Goal: Task Accomplishment & Management: Manage account settings

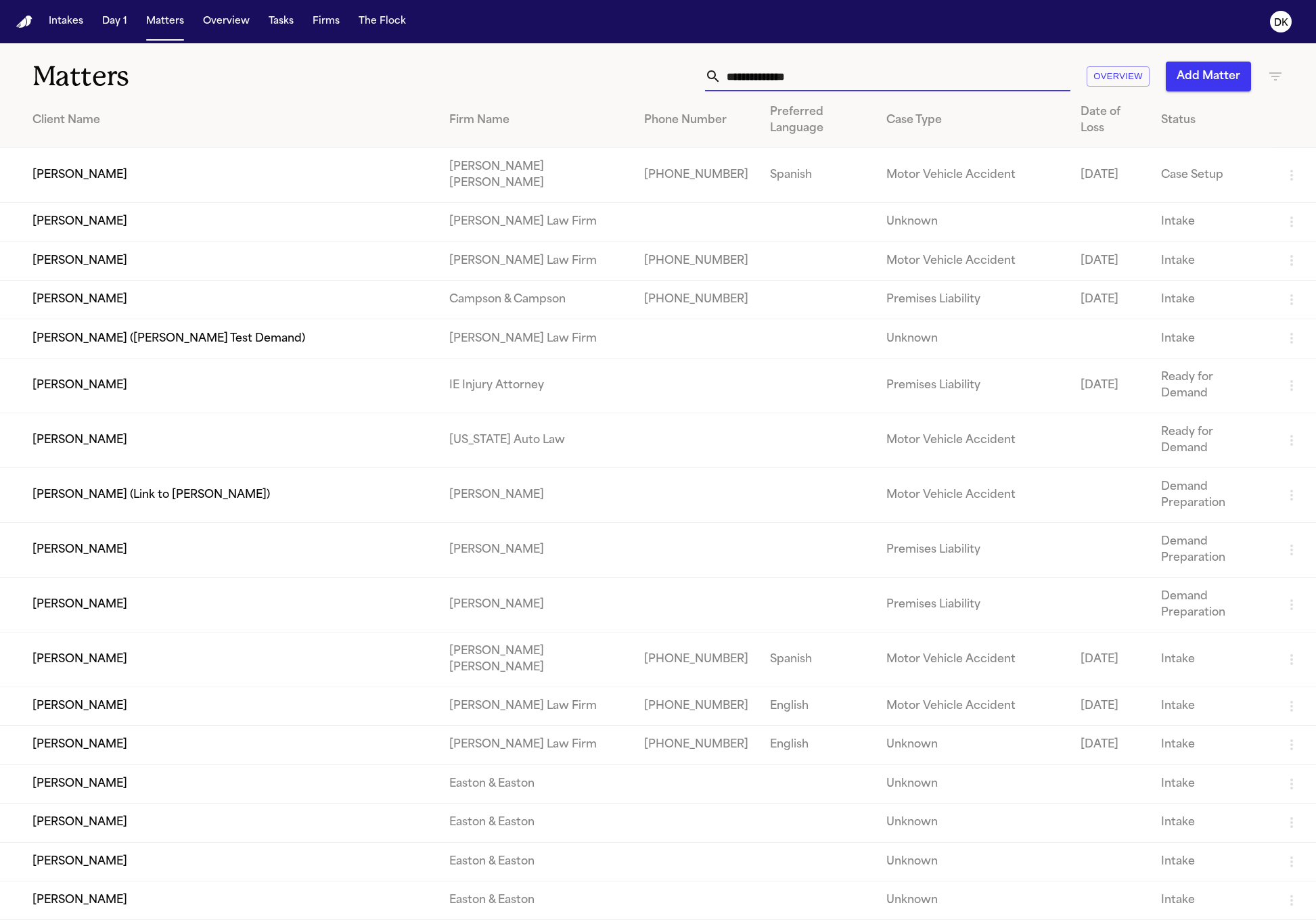
click at [813, 67] on input "text" at bounding box center [896, 76] width 349 height 30
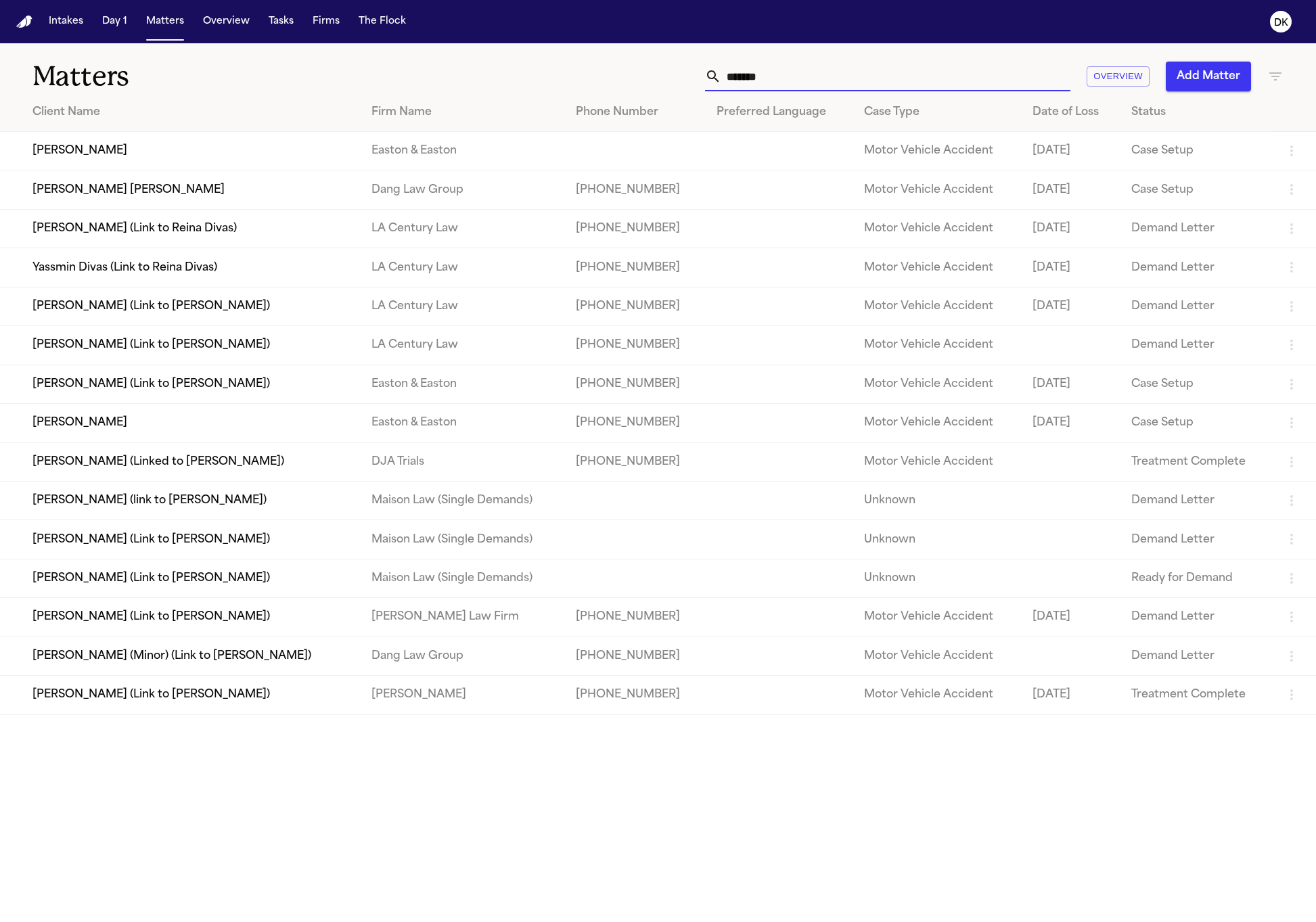
type input "*******"
click at [249, 191] on td "[PERSON_NAME] [PERSON_NAME]" at bounding box center [180, 190] width 360 height 38
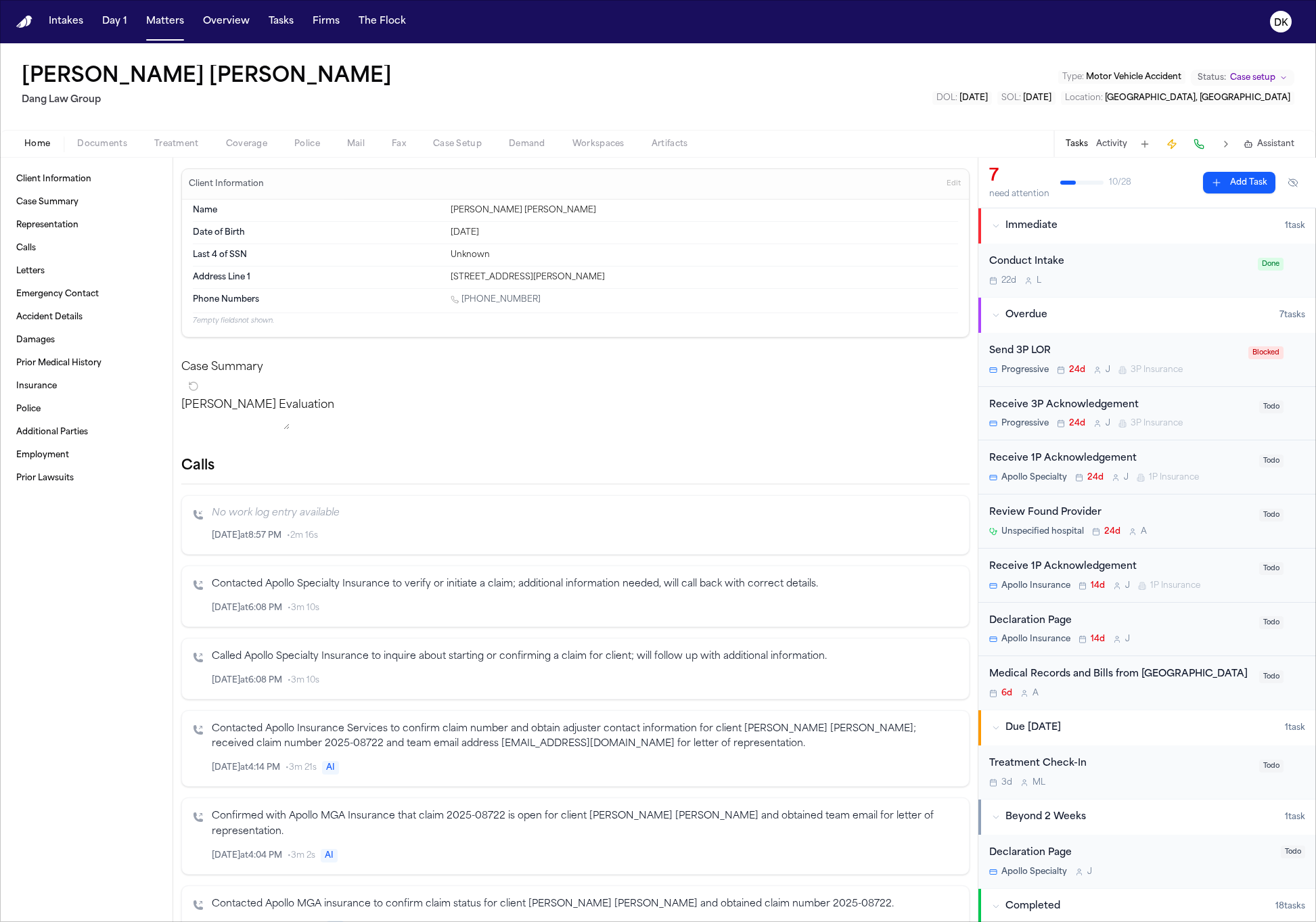
click at [305, 154] on div "Home Documents Treatment Coverage Police Mail Fax Case Setup Demand Workspaces …" at bounding box center [658, 143] width 1316 height 27
click at [308, 152] on div "Home Documents Treatment Coverage Police Mail Fax Case Setup Demand Workspaces …" at bounding box center [658, 143] width 1316 height 27
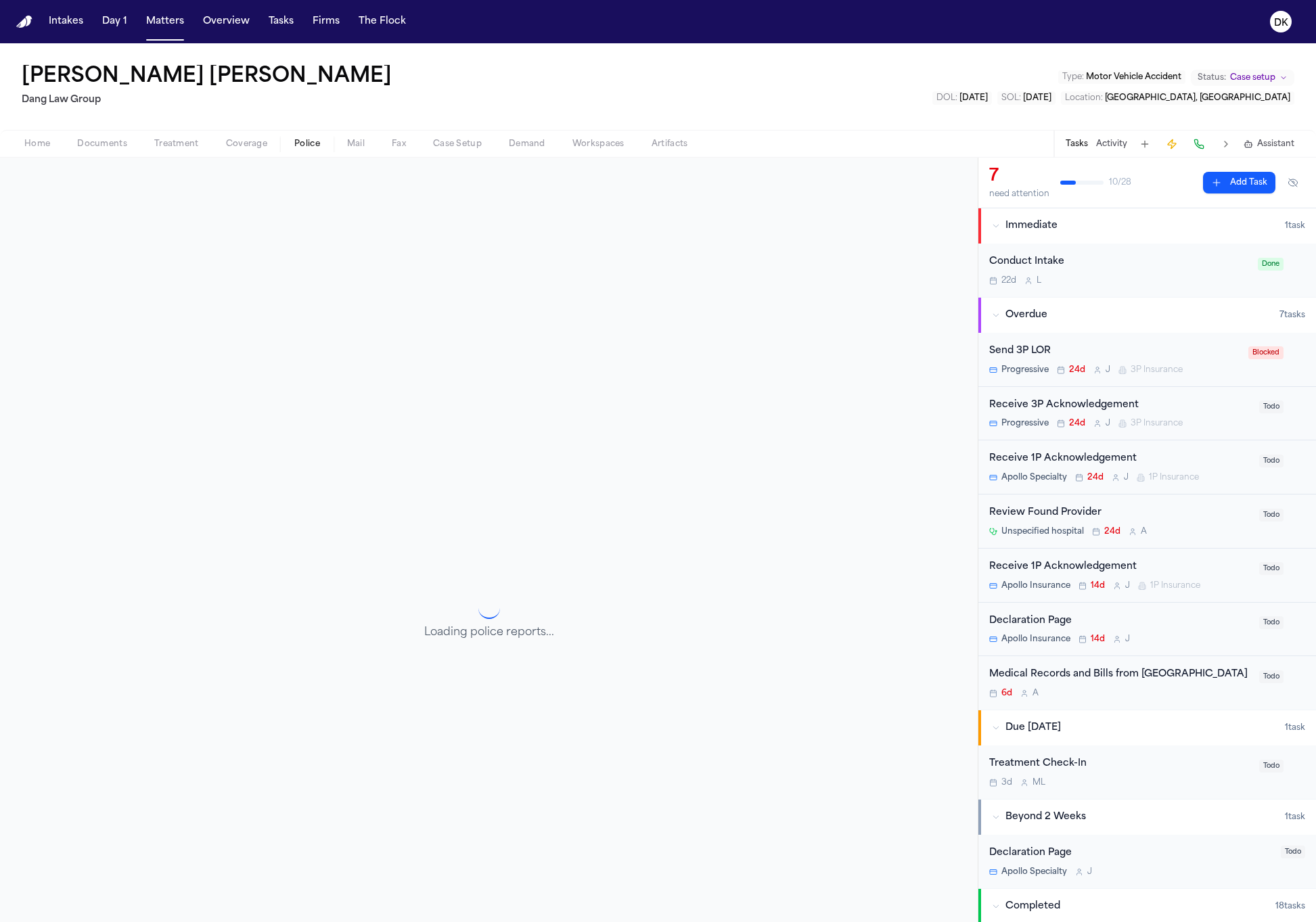
click at [310, 149] on span "Police" at bounding box center [307, 143] width 26 height 11
click at [118, 149] on span "Documents" at bounding box center [102, 143] width 50 height 11
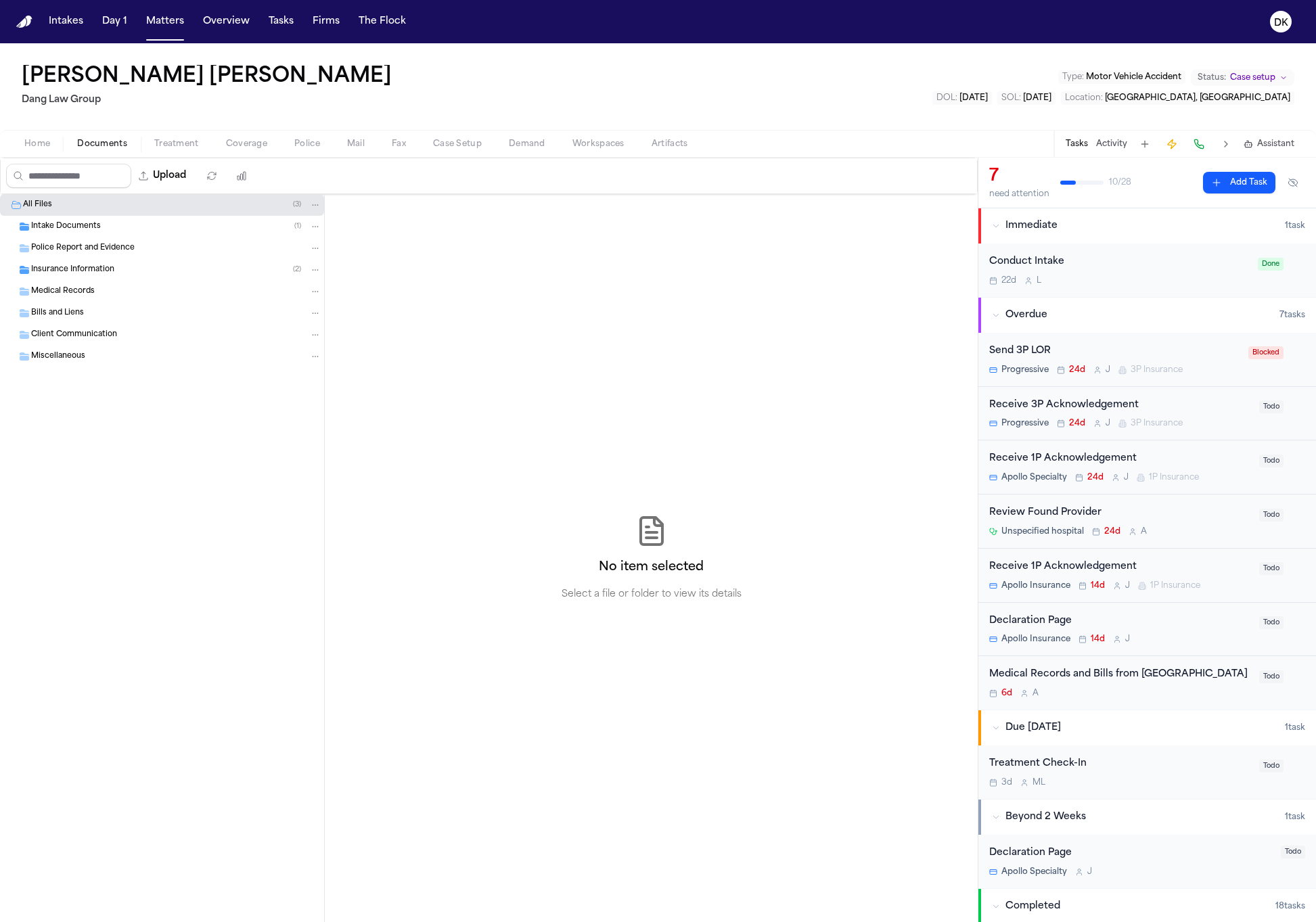
click at [167, 233] on div "Intake Documents ( 1 )" at bounding box center [162, 226] width 325 height 21
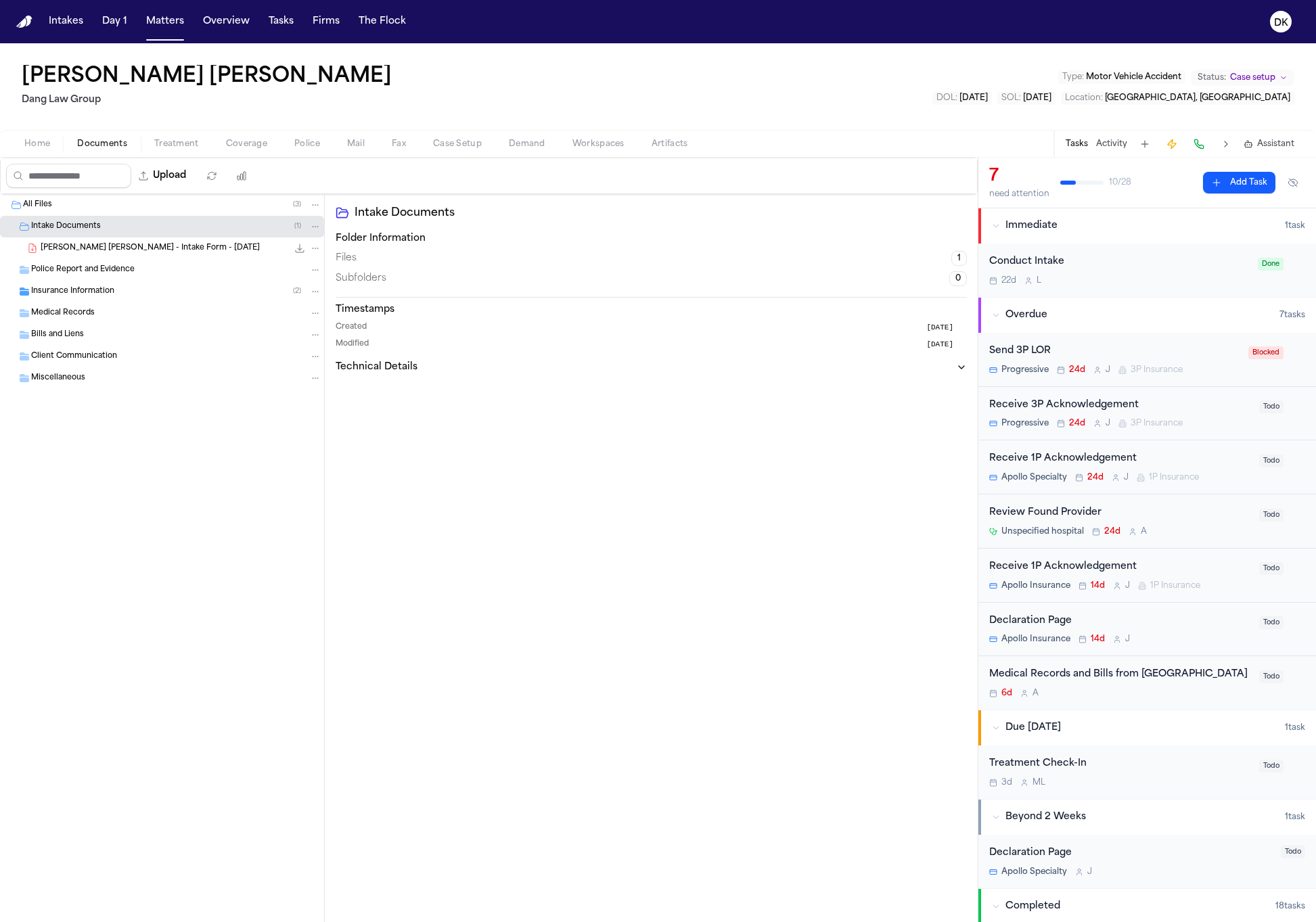
click at [176, 278] on div "Police Report and Evidence" at bounding box center [162, 270] width 325 height 21
drag, startPoint x: 168, startPoint y: 314, endPoint x: 173, endPoint y: 278, distance: 36.3
click at [168, 314] on div "Medical Records" at bounding box center [176, 313] width 290 height 12
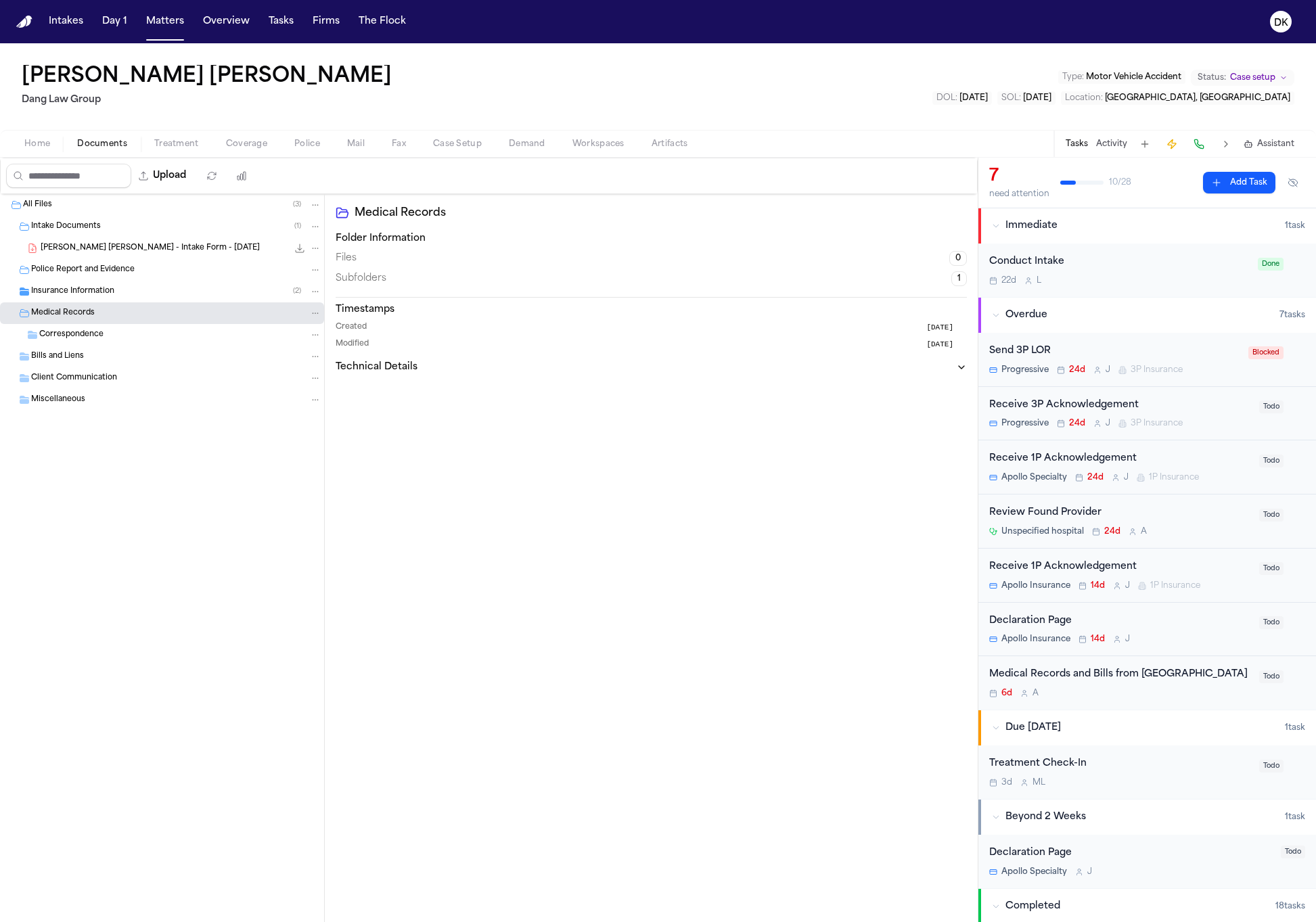
click at [173, 278] on div "Police Report and Evidence" at bounding box center [162, 270] width 325 height 21
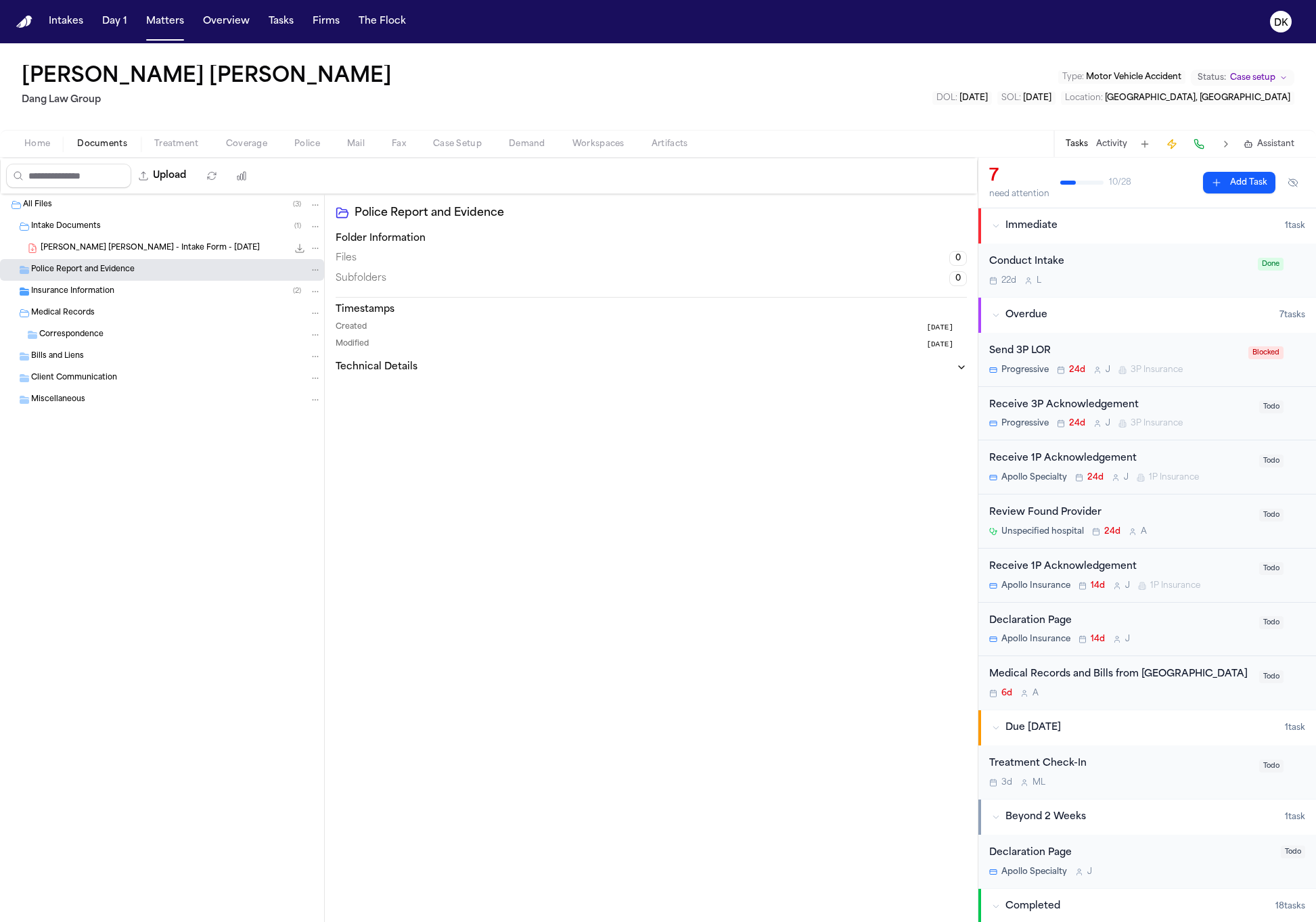
click at [171, 298] on div "Insurance Information ( 2 )" at bounding box center [162, 291] width 325 height 21
click at [177, 239] on div "[PERSON_NAME] [PERSON_NAME] - Intake Form - [DATE] 503.6 KB • PDF" at bounding box center [162, 248] width 325 height 21
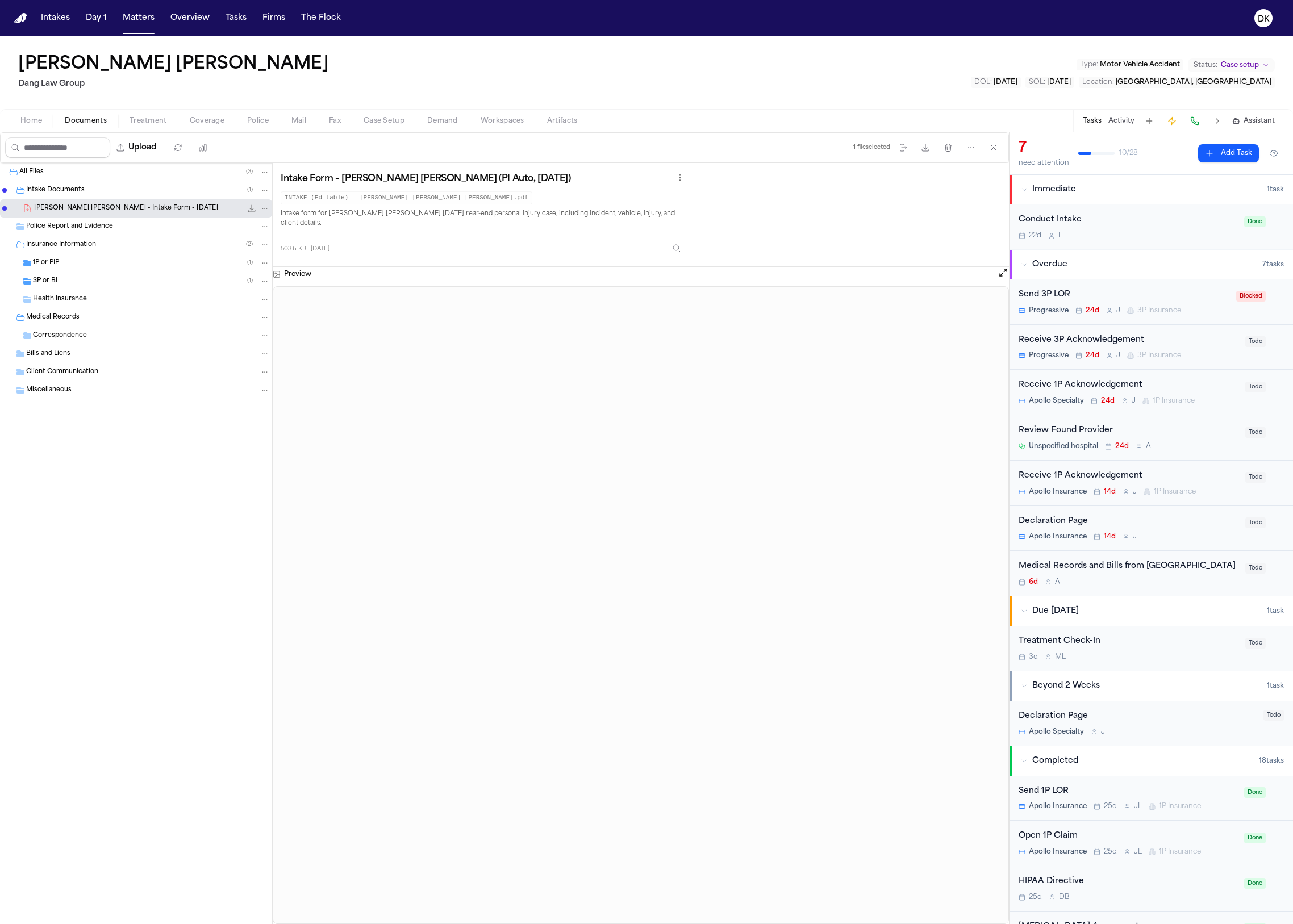
click at [1104, 124] on button "Activity" at bounding box center [1121, 120] width 26 height 9
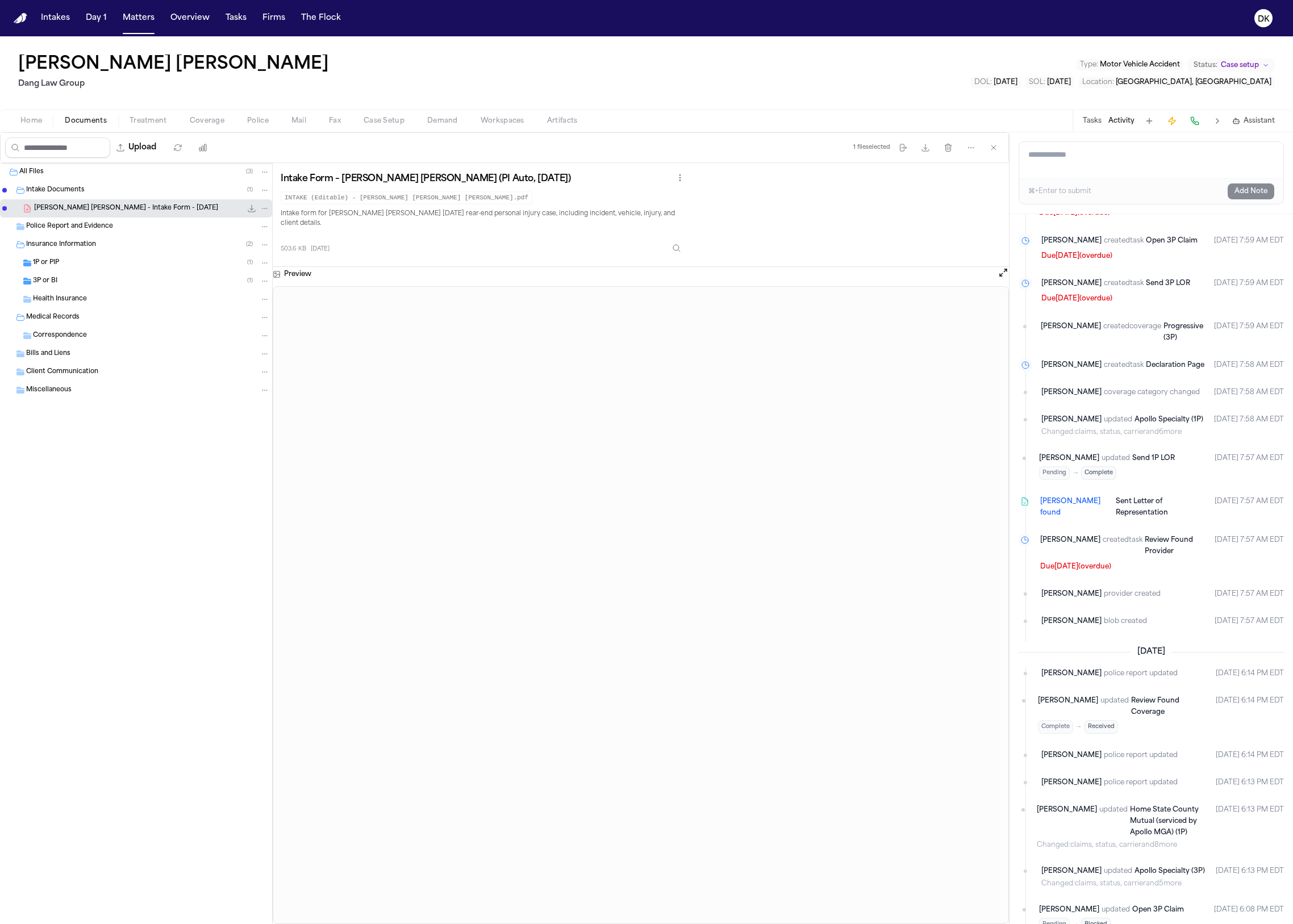
scroll to position [1445, 0]
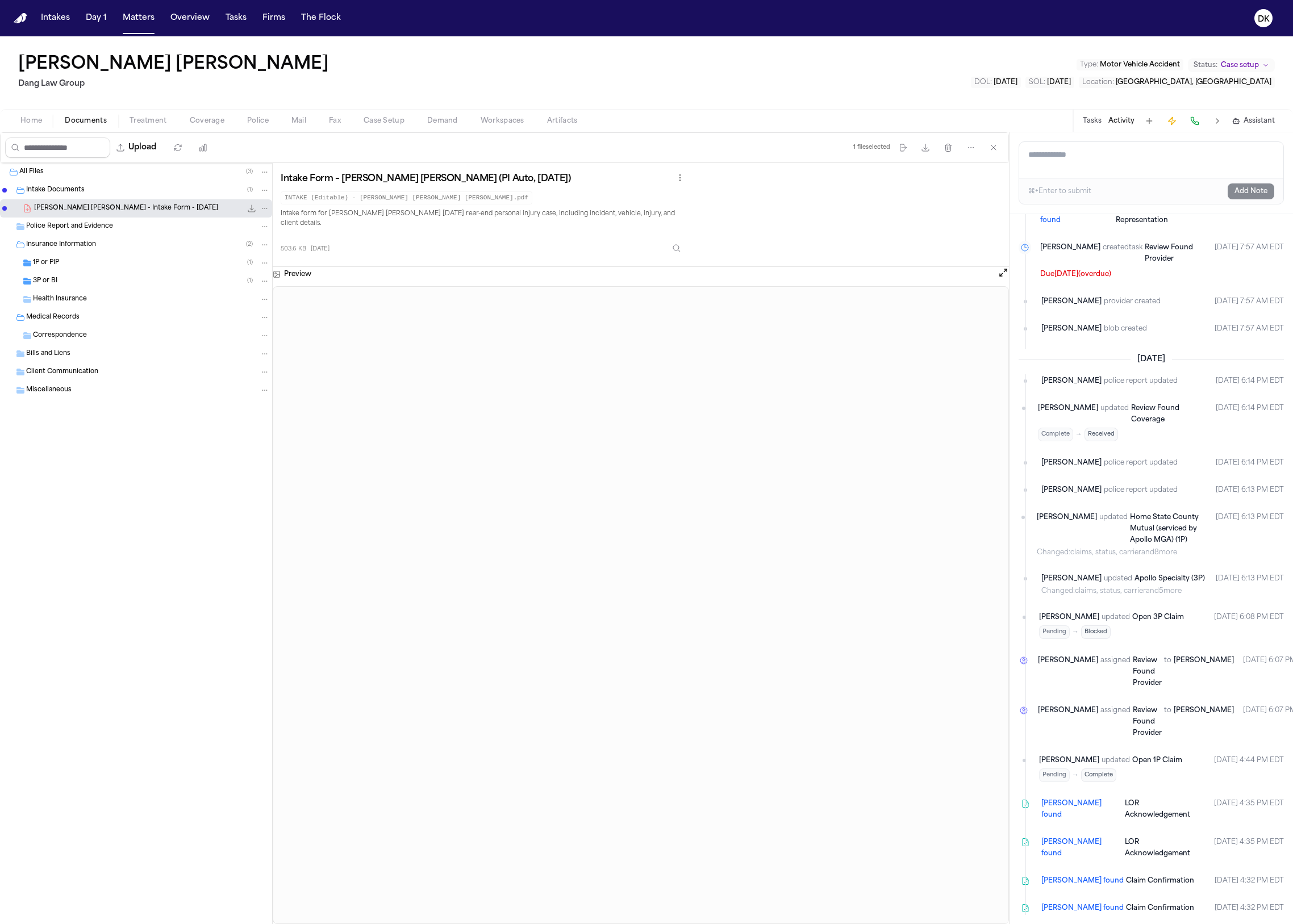
click at [54, 119] on button "Documents" at bounding box center [85, 120] width 65 height 14
click at [102, 123] on span "Documents" at bounding box center [85, 120] width 42 height 9
click at [120, 129] on div "Home Documents Treatment Coverage Police Mail Fax Case Setup Demand Workspaces …" at bounding box center [646, 120] width 1293 height 23
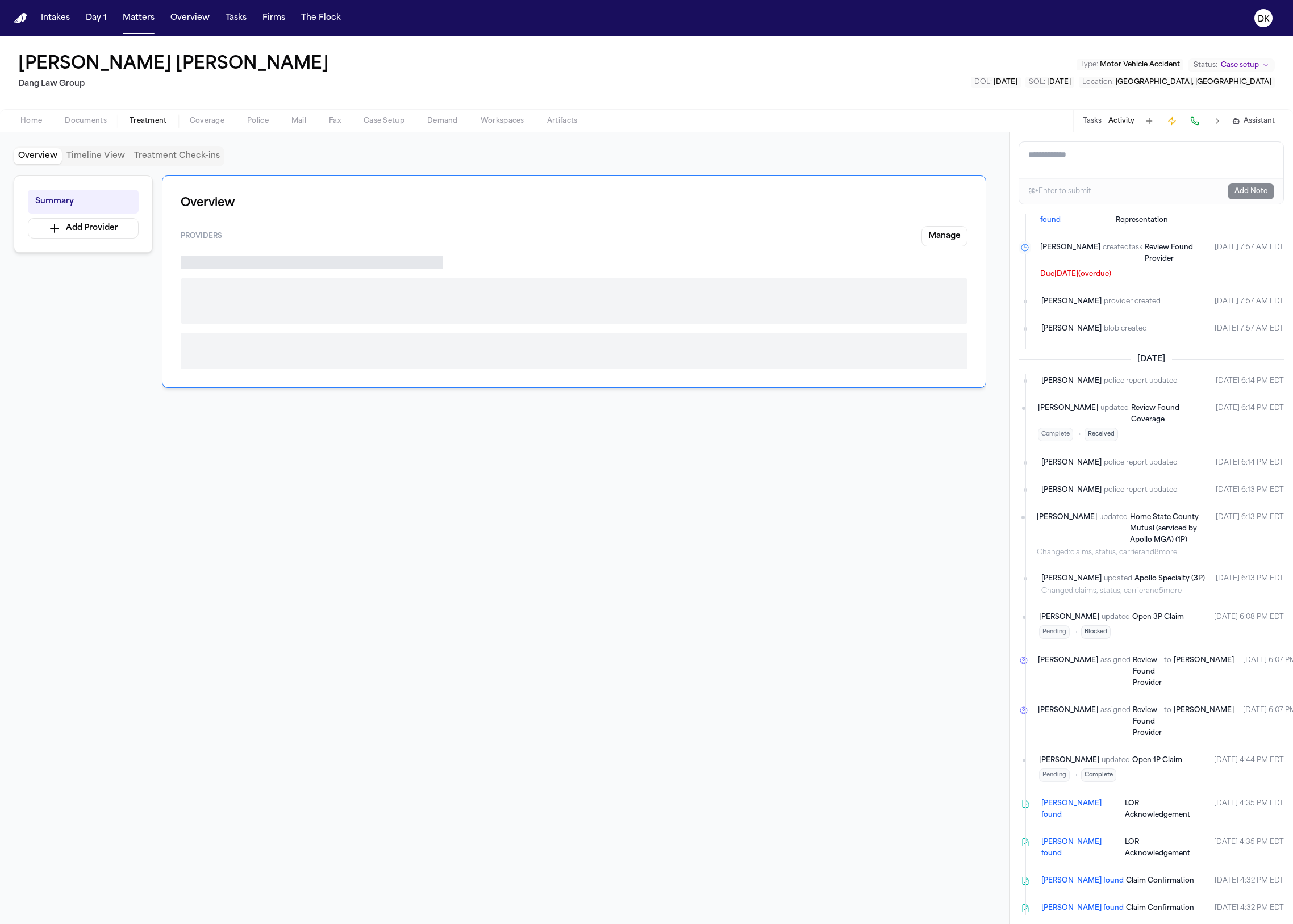
click at [160, 122] on span "Treatment" at bounding box center [148, 120] width 37 height 9
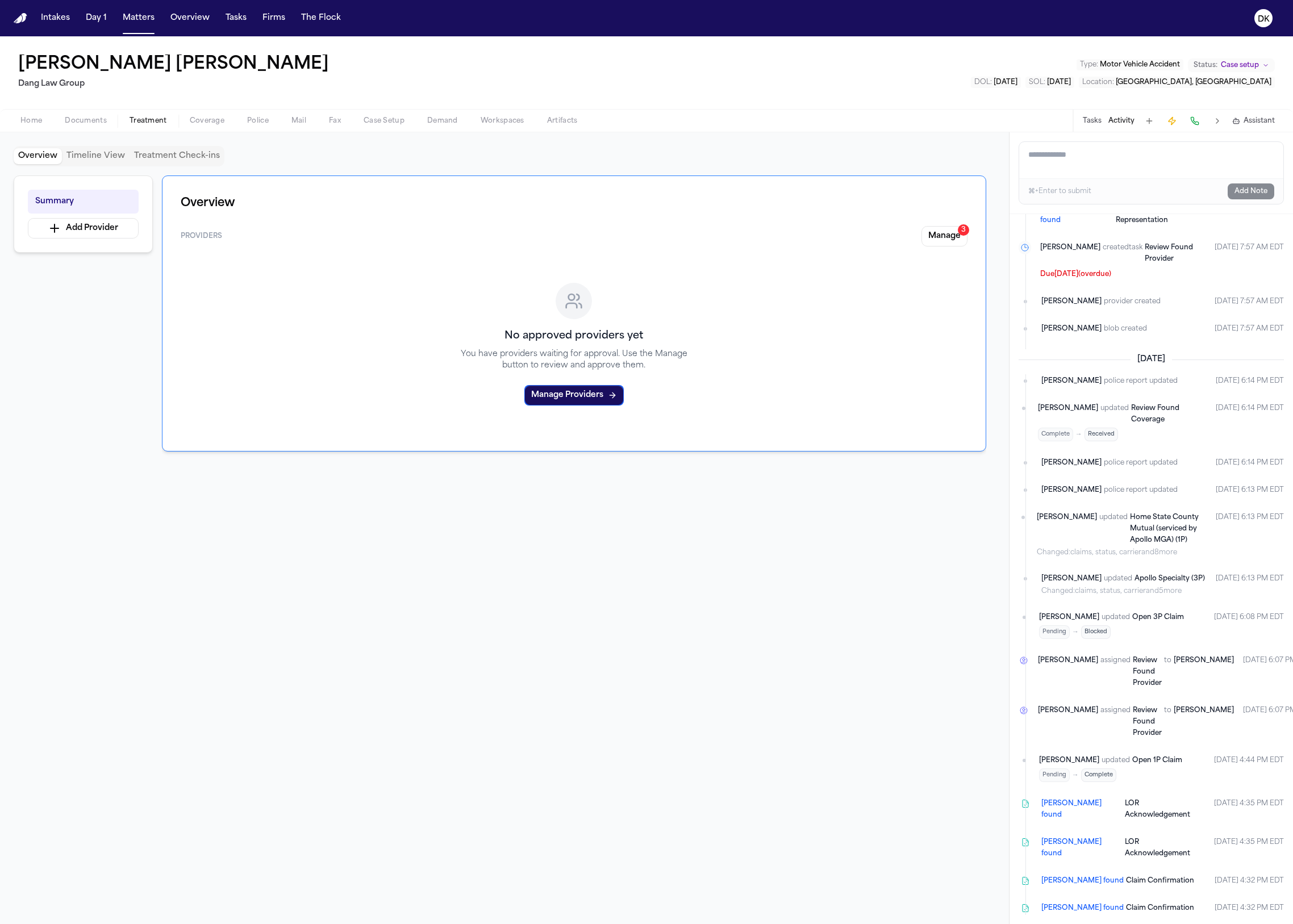
click at [234, 128] on div "Home Documents Treatment Coverage Police Mail Fax Case Setup Demand Workspaces …" at bounding box center [646, 120] width 1293 height 23
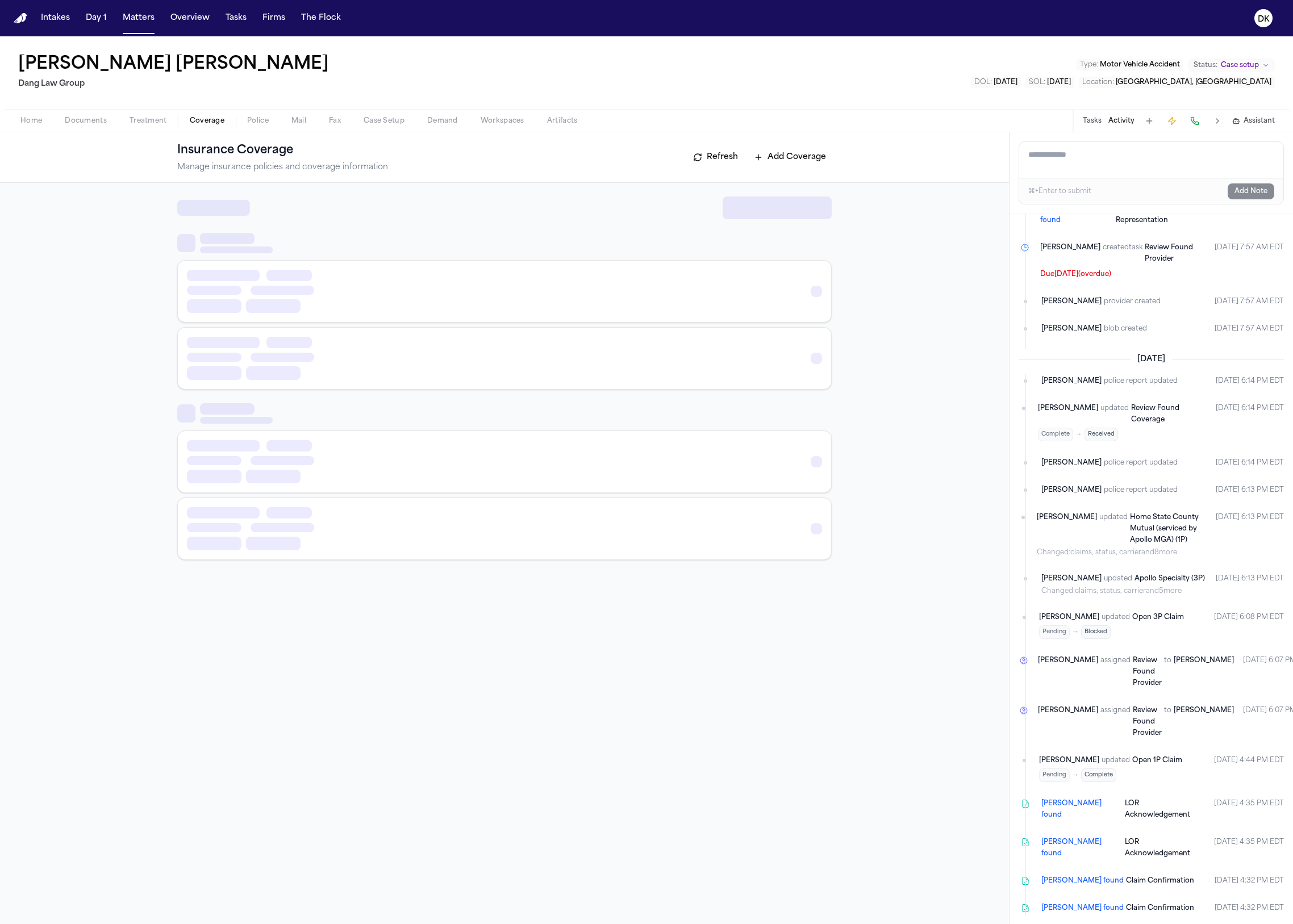
click at [211, 119] on span "Coverage" at bounding box center [207, 120] width 34 height 9
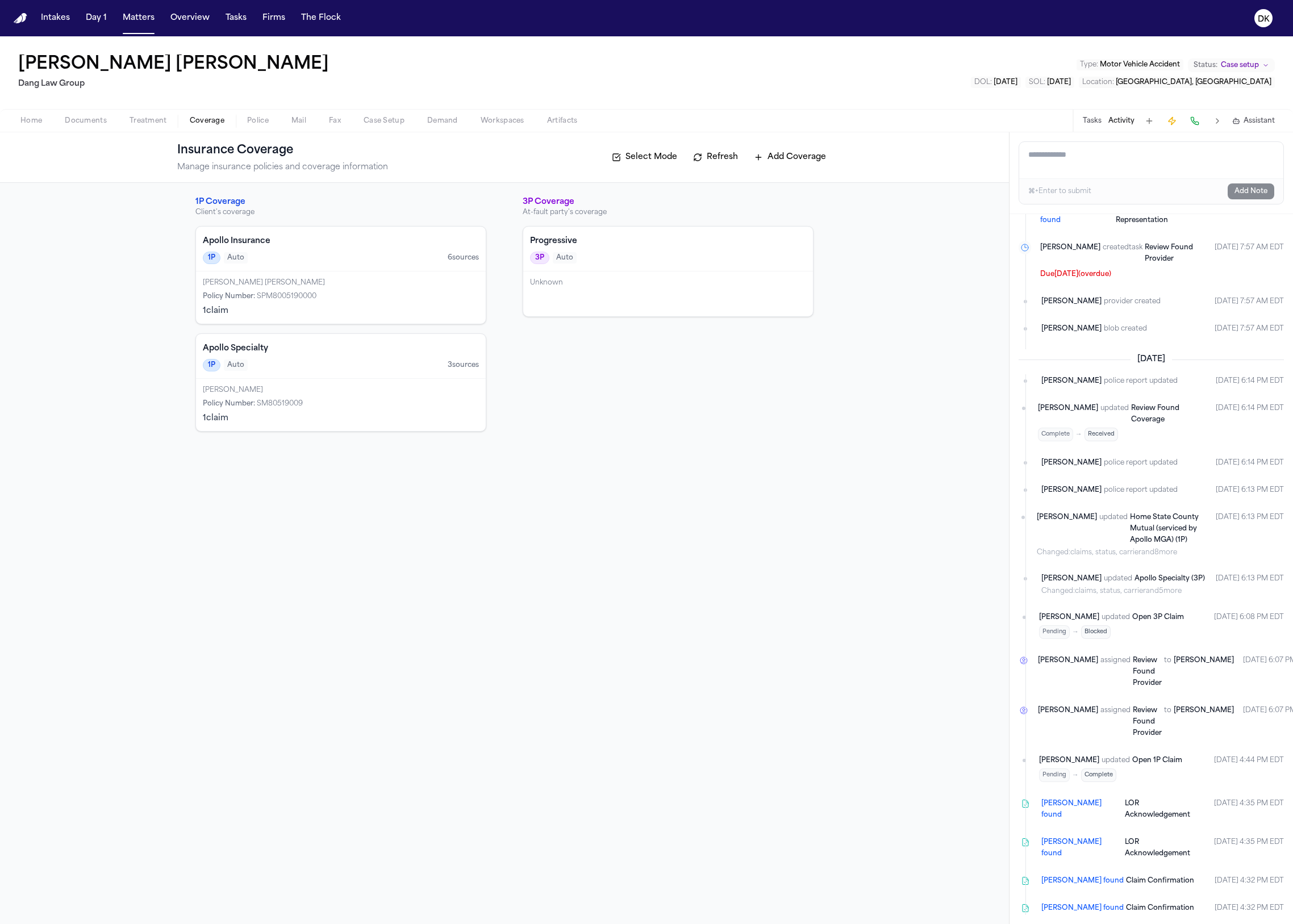
click at [261, 123] on span "Police" at bounding box center [258, 120] width 22 height 9
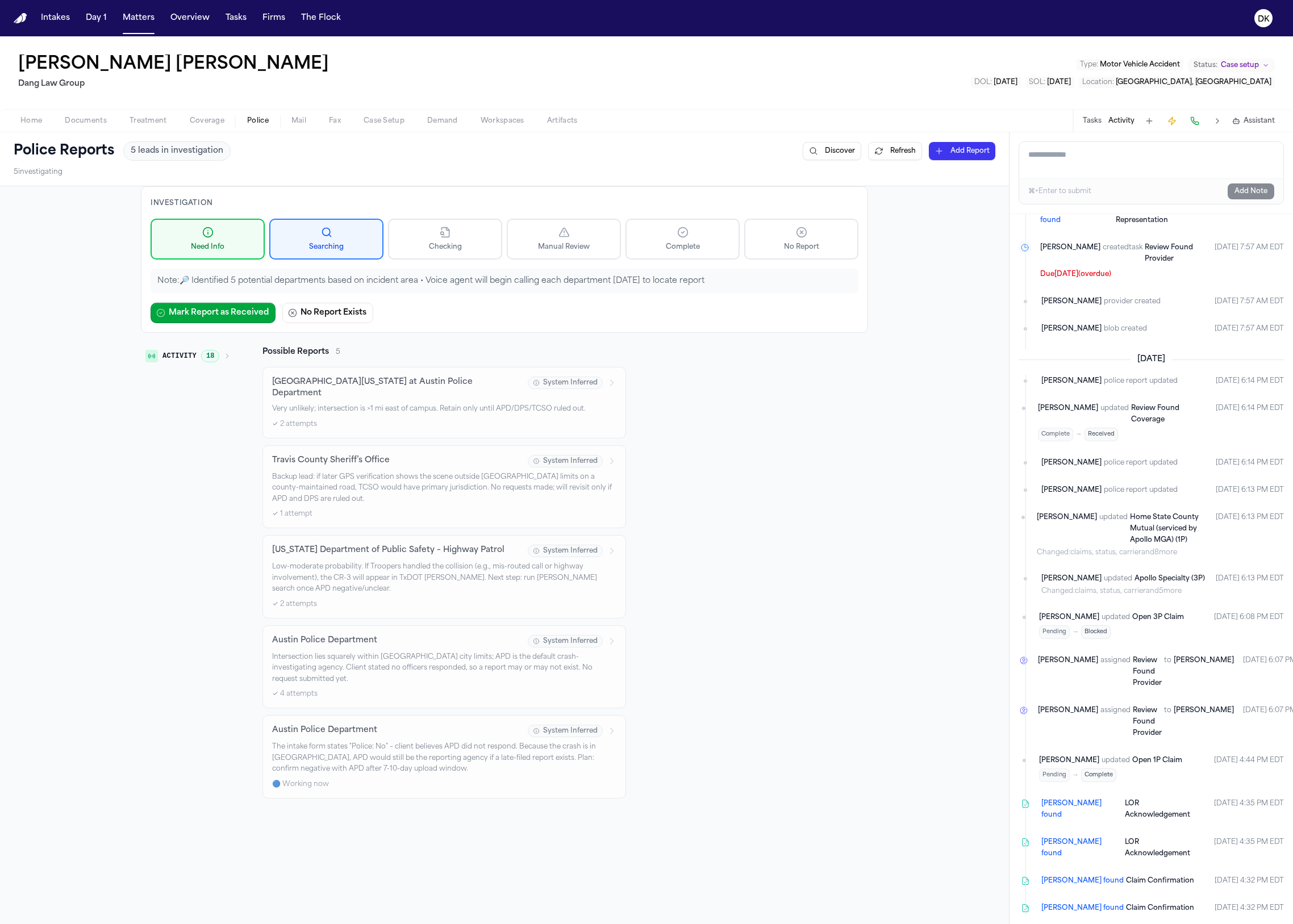
click at [75, 116] on span "Documents" at bounding box center [85, 120] width 42 height 9
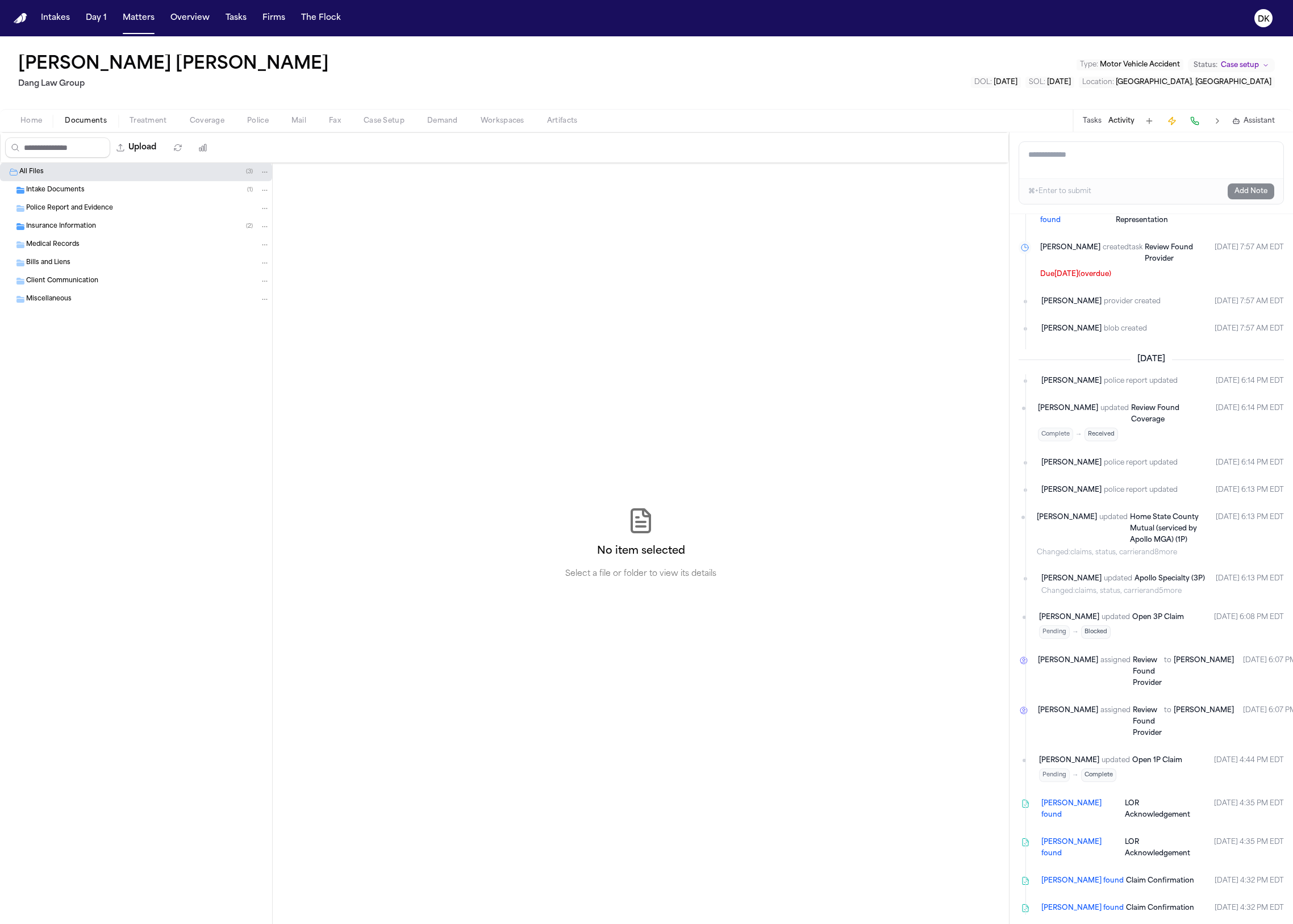
click at [32, 116] on span "Home" at bounding box center [32, 120] width 22 height 9
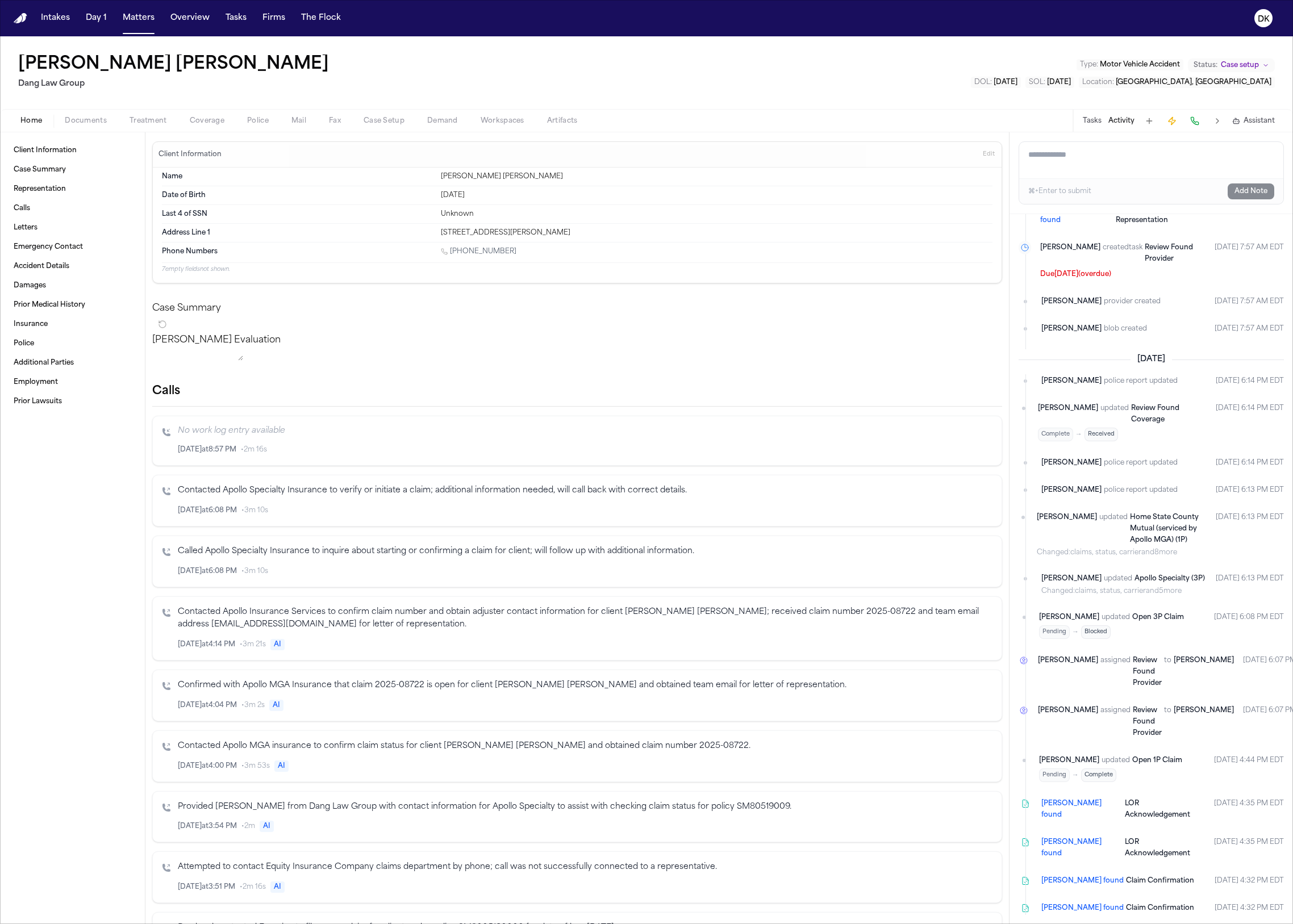
click at [99, 113] on div "Home Documents Treatment Coverage Police Mail Fax Case Setup Demand Workspaces …" at bounding box center [646, 120] width 1293 height 23
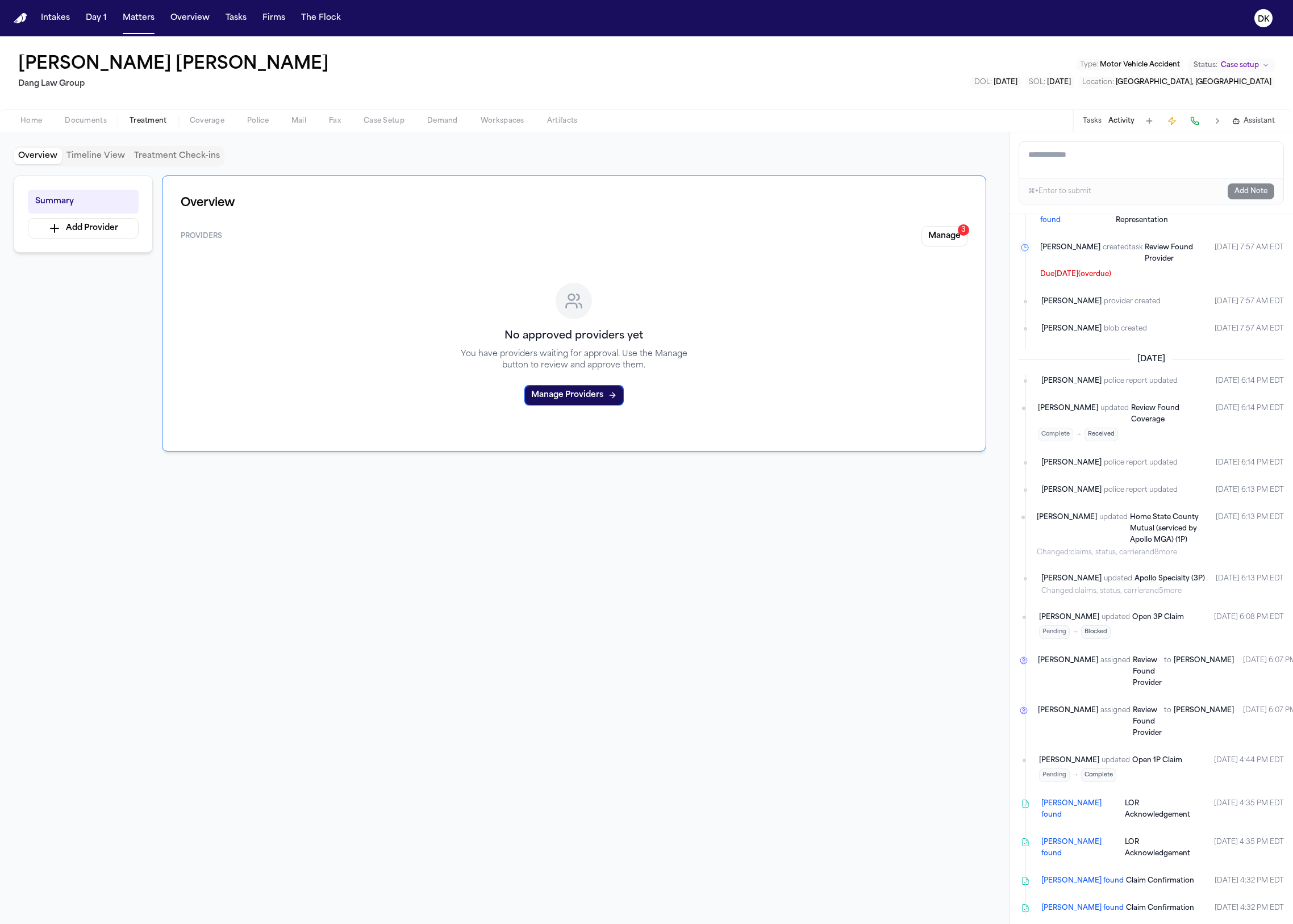
click at [138, 120] on span "Treatment" at bounding box center [148, 120] width 37 height 9
click at [186, 121] on button "Coverage" at bounding box center [207, 120] width 57 height 14
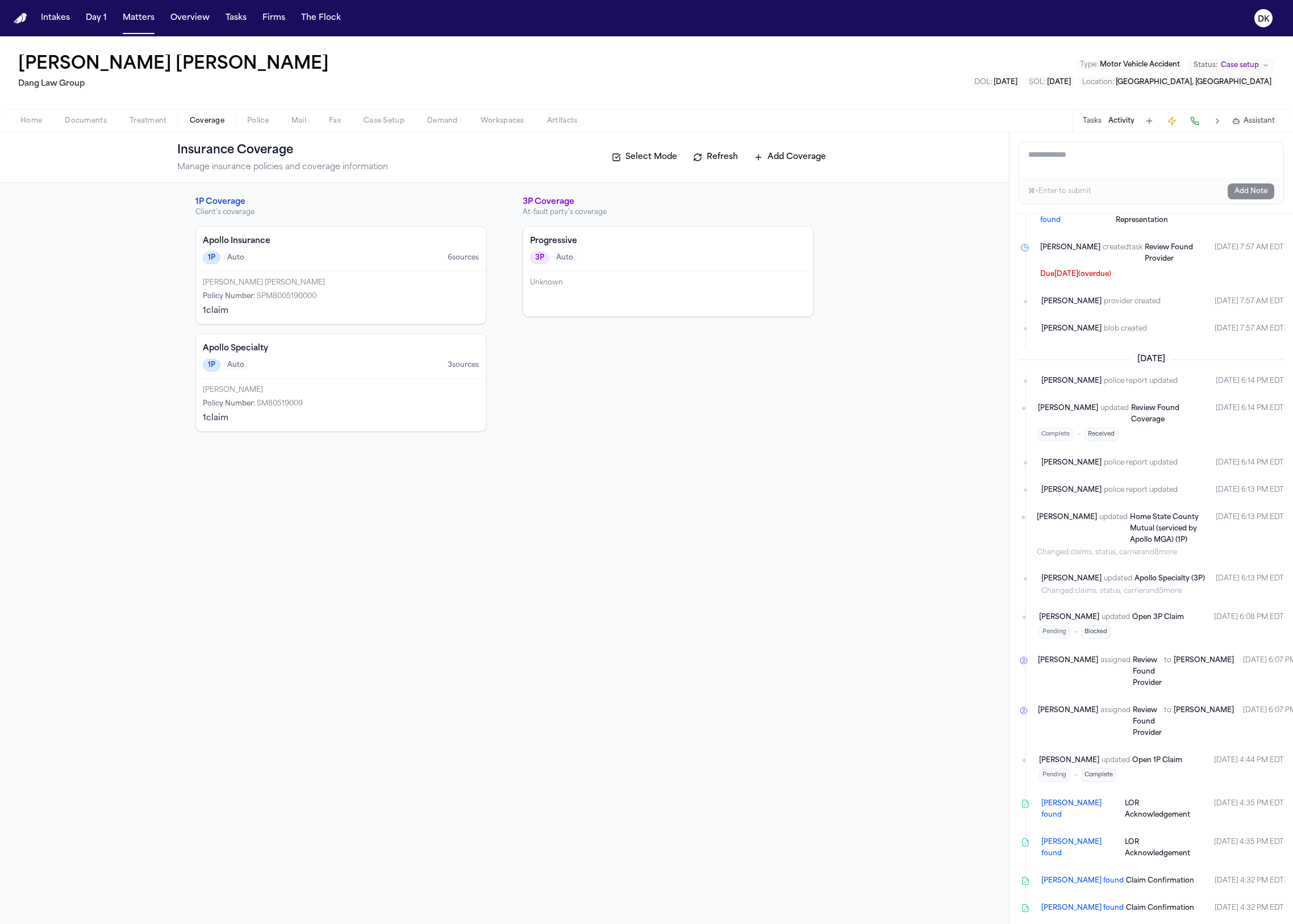
click at [75, 121] on span "Documents" at bounding box center [85, 120] width 42 height 9
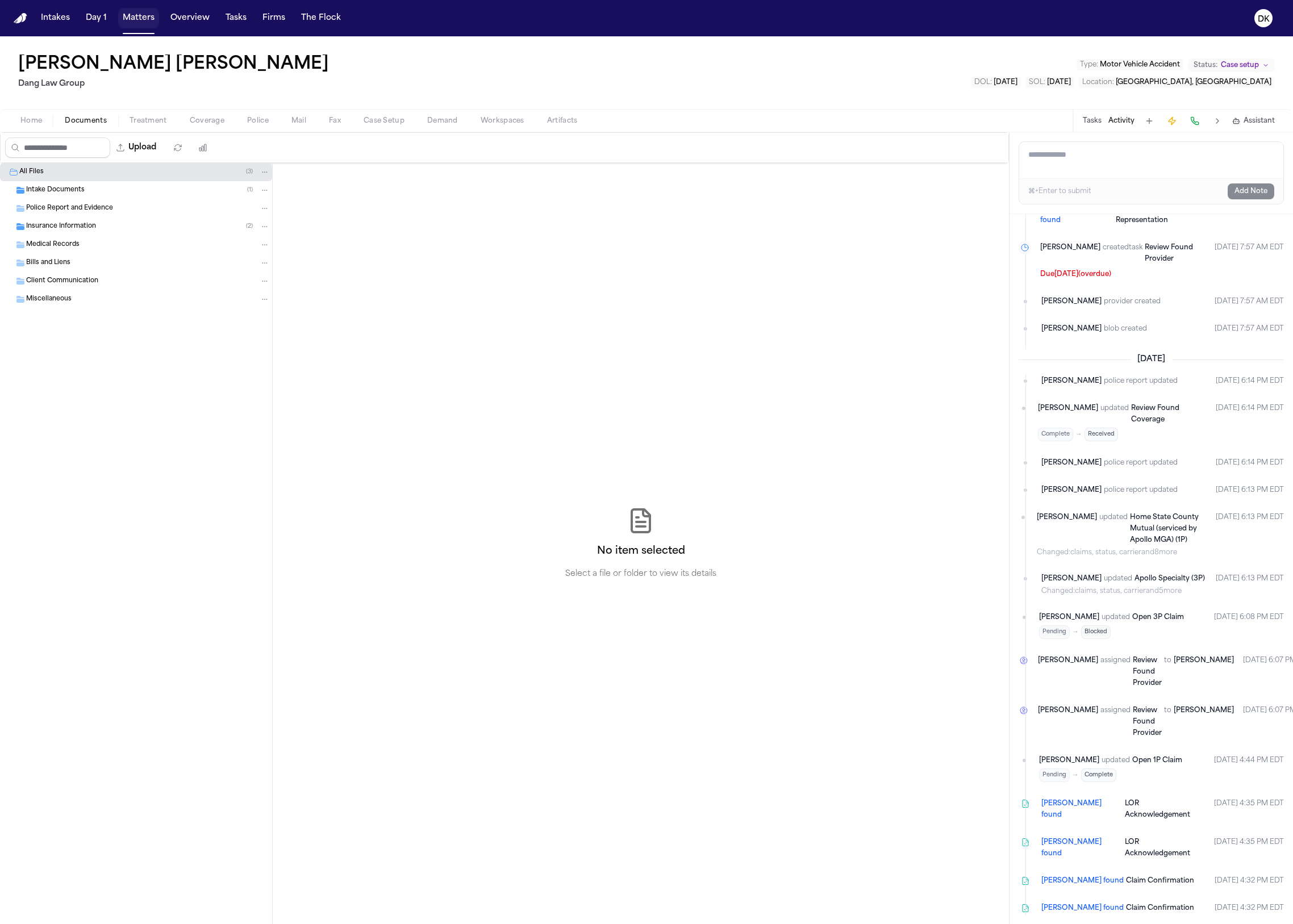
click at [133, 18] on button "Matters" at bounding box center [138, 18] width 41 height 21
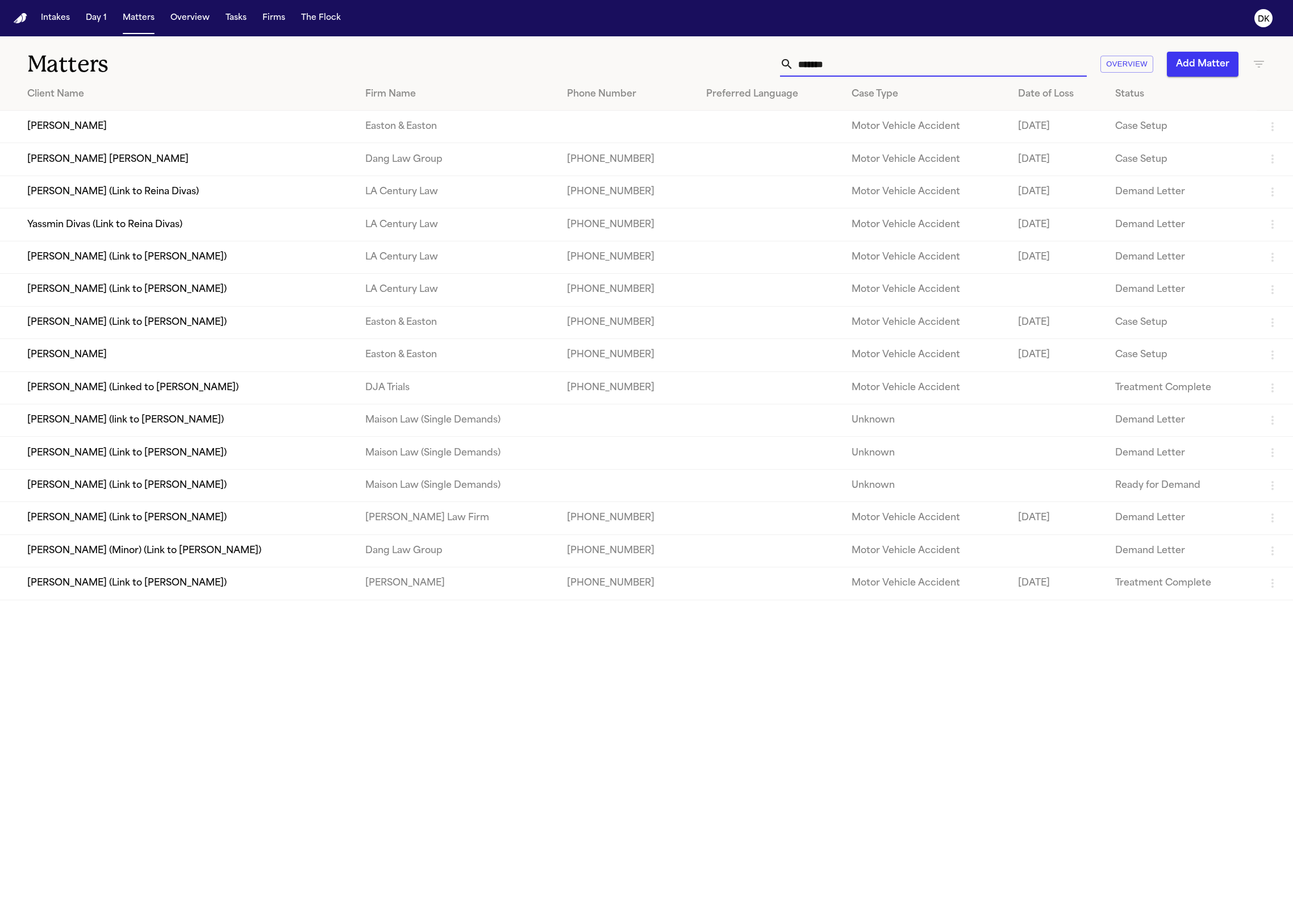
click at [934, 60] on input "*******" at bounding box center [940, 64] width 293 height 25
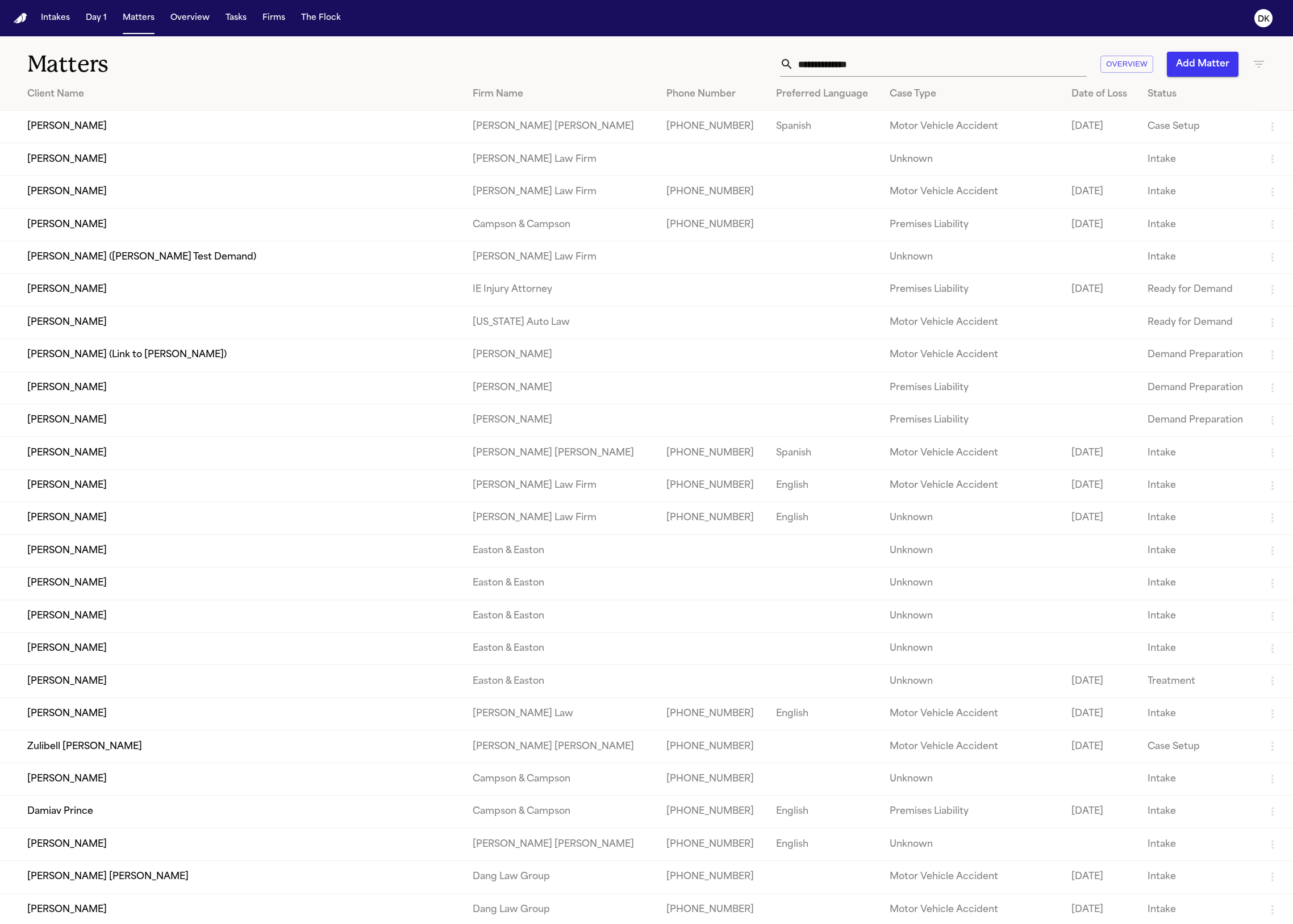
click at [211, 201] on td "[PERSON_NAME]" at bounding box center [232, 191] width 464 height 32
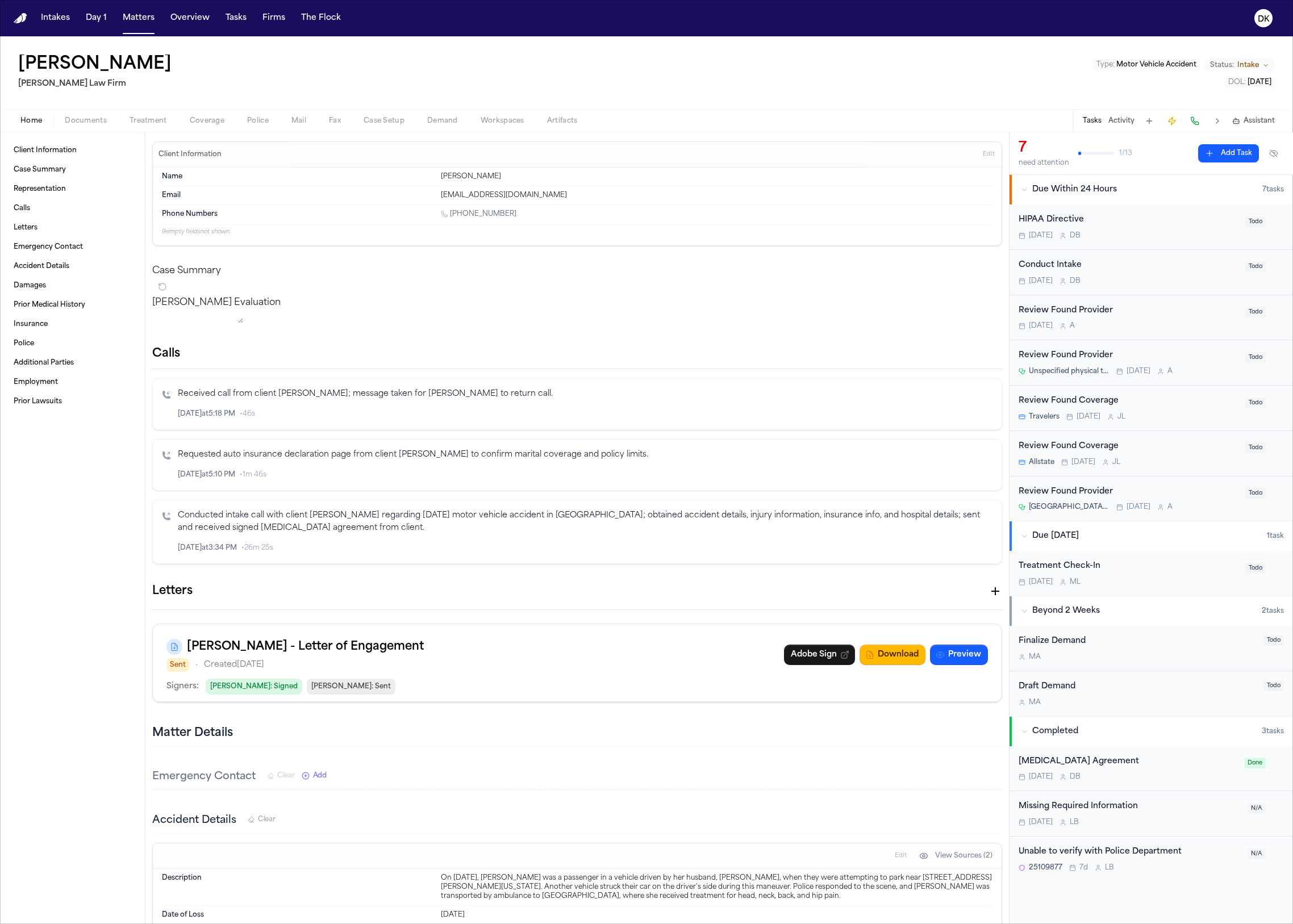
click at [269, 118] on button "Police" at bounding box center [258, 120] width 44 height 14
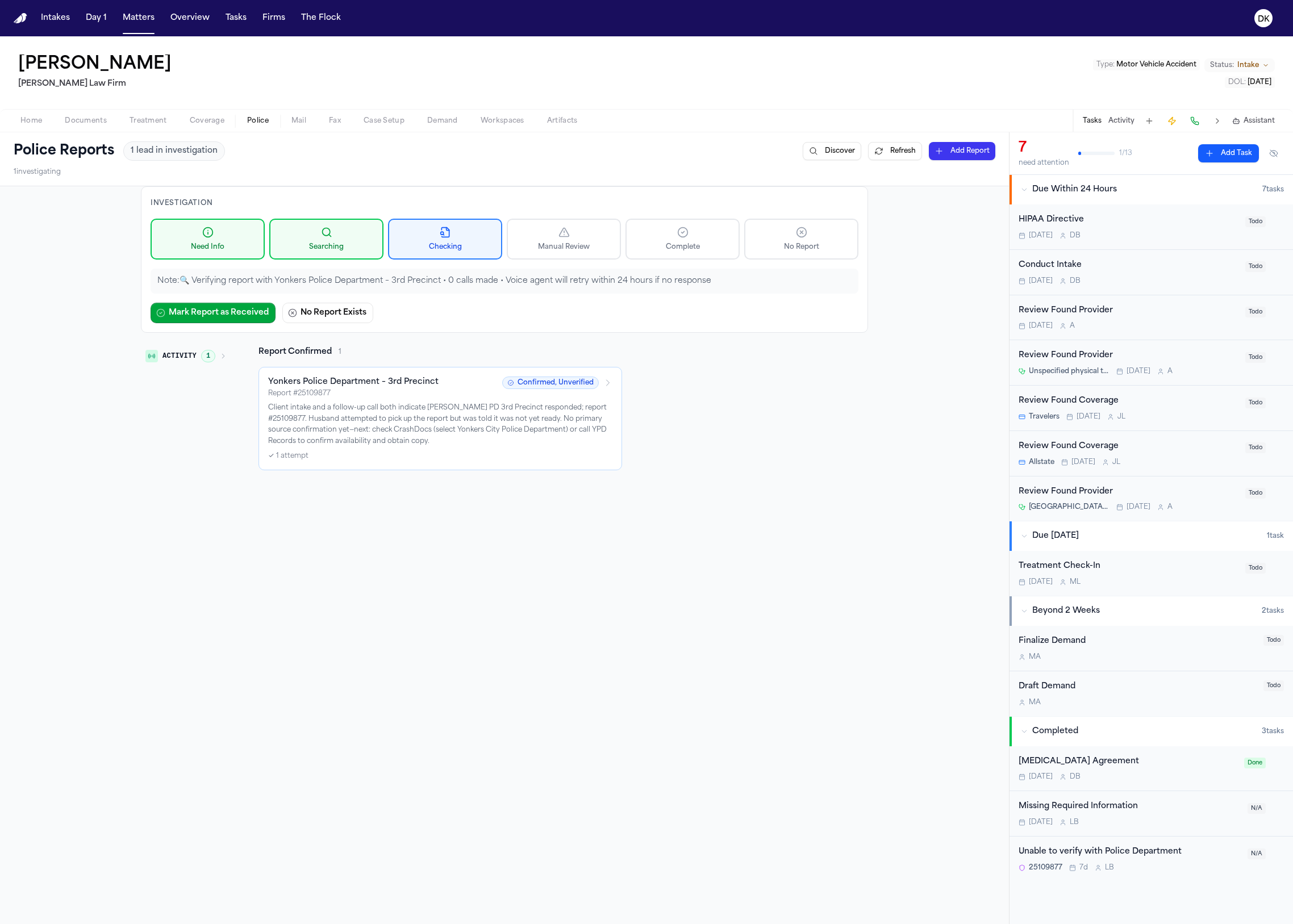
click at [535, 457] on div "✓ 1 attempt" at bounding box center [440, 456] width 344 height 9
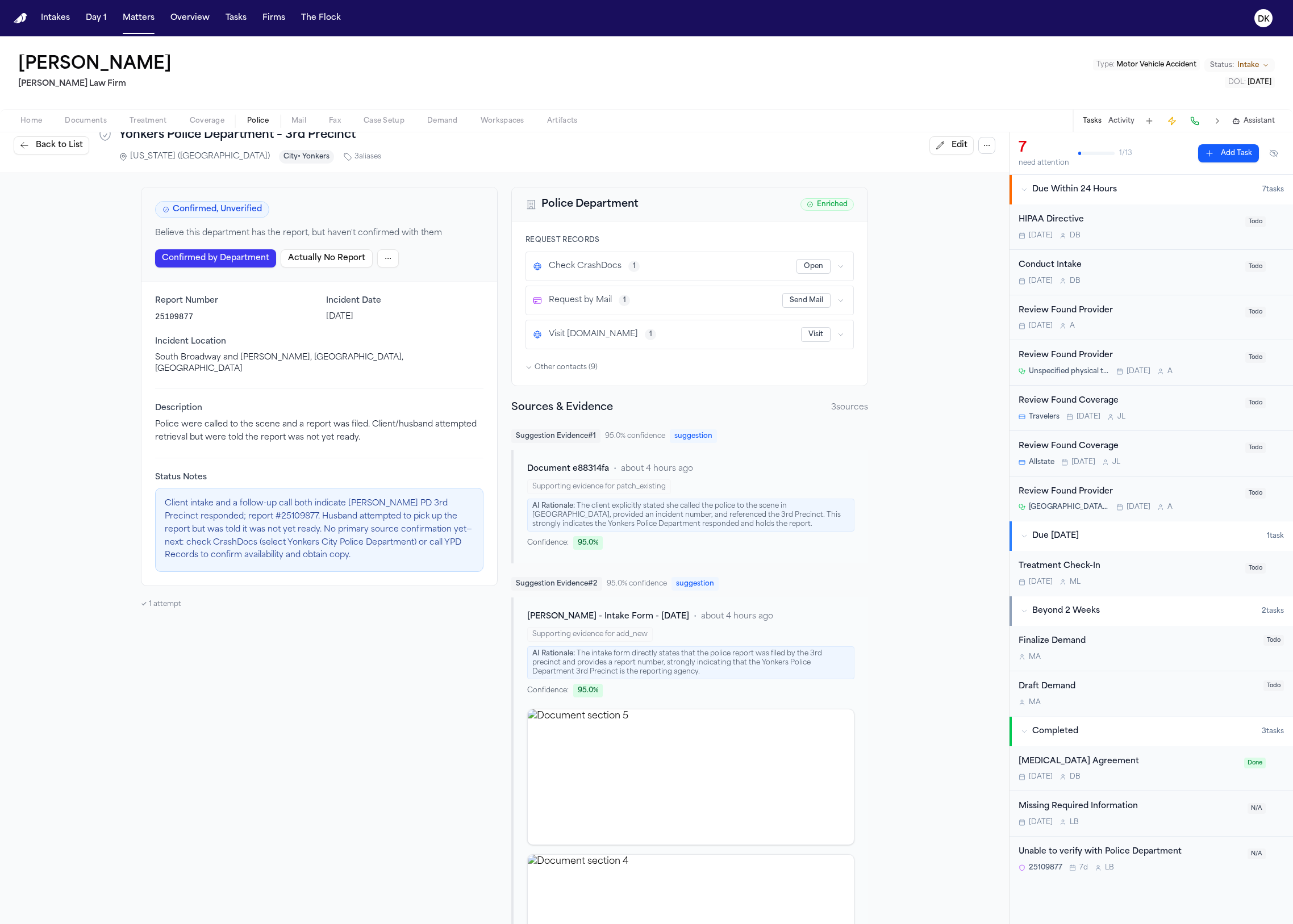
scroll to position [175, 0]
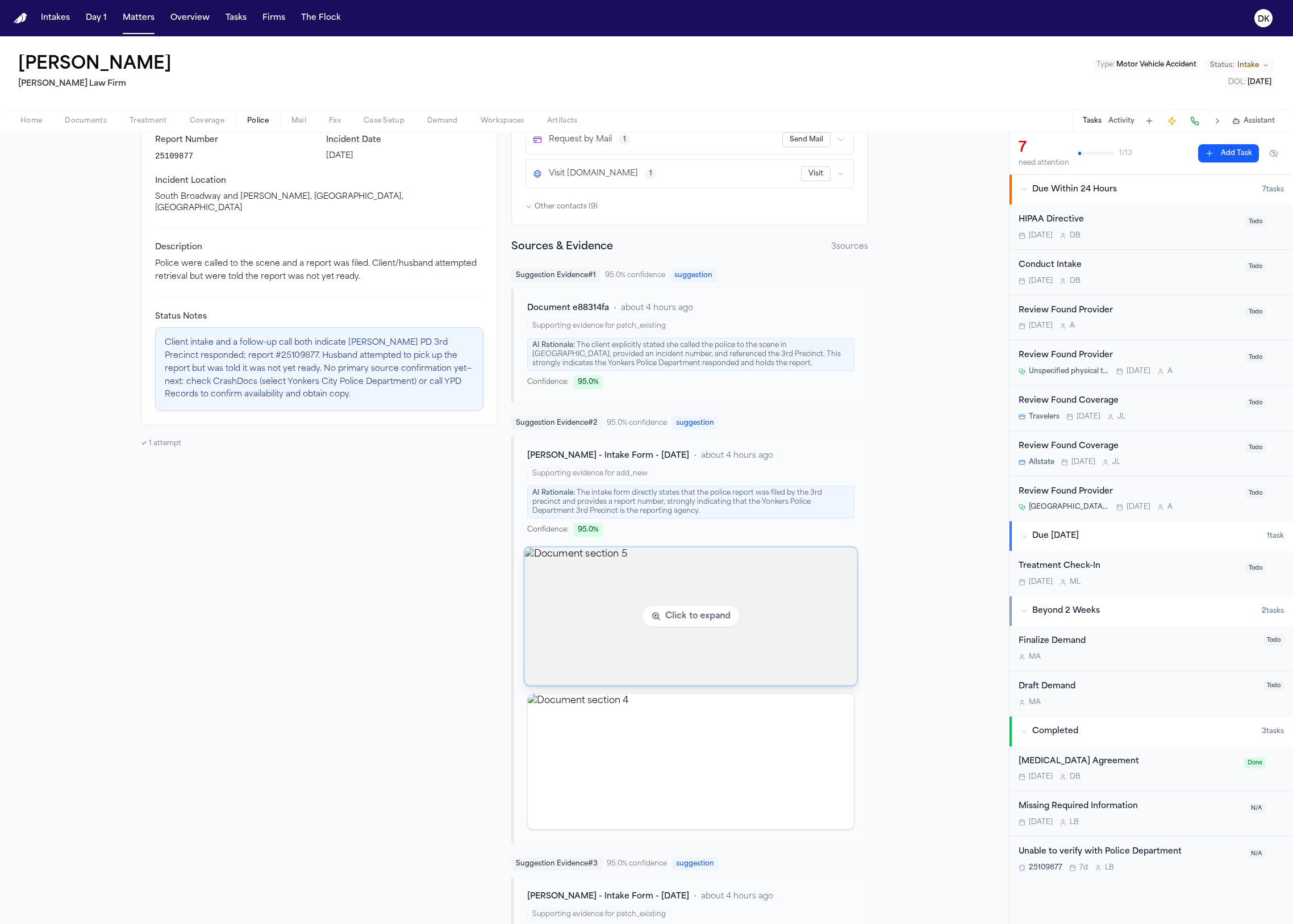
click at [644, 608] on img "View document section 5" at bounding box center [690, 616] width 333 height 138
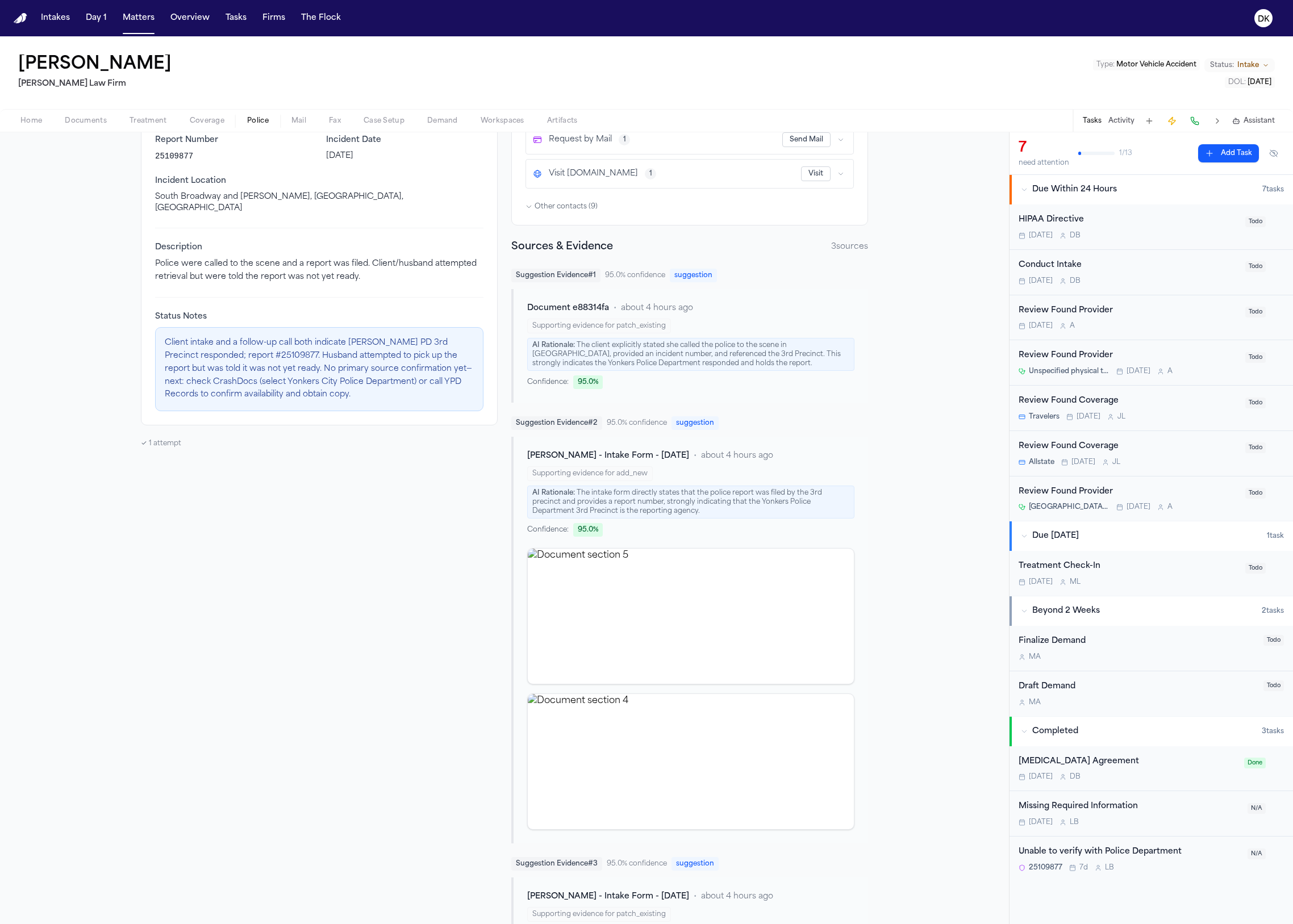
click at [249, 119] on span "Police" at bounding box center [258, 120] width 22 height 9
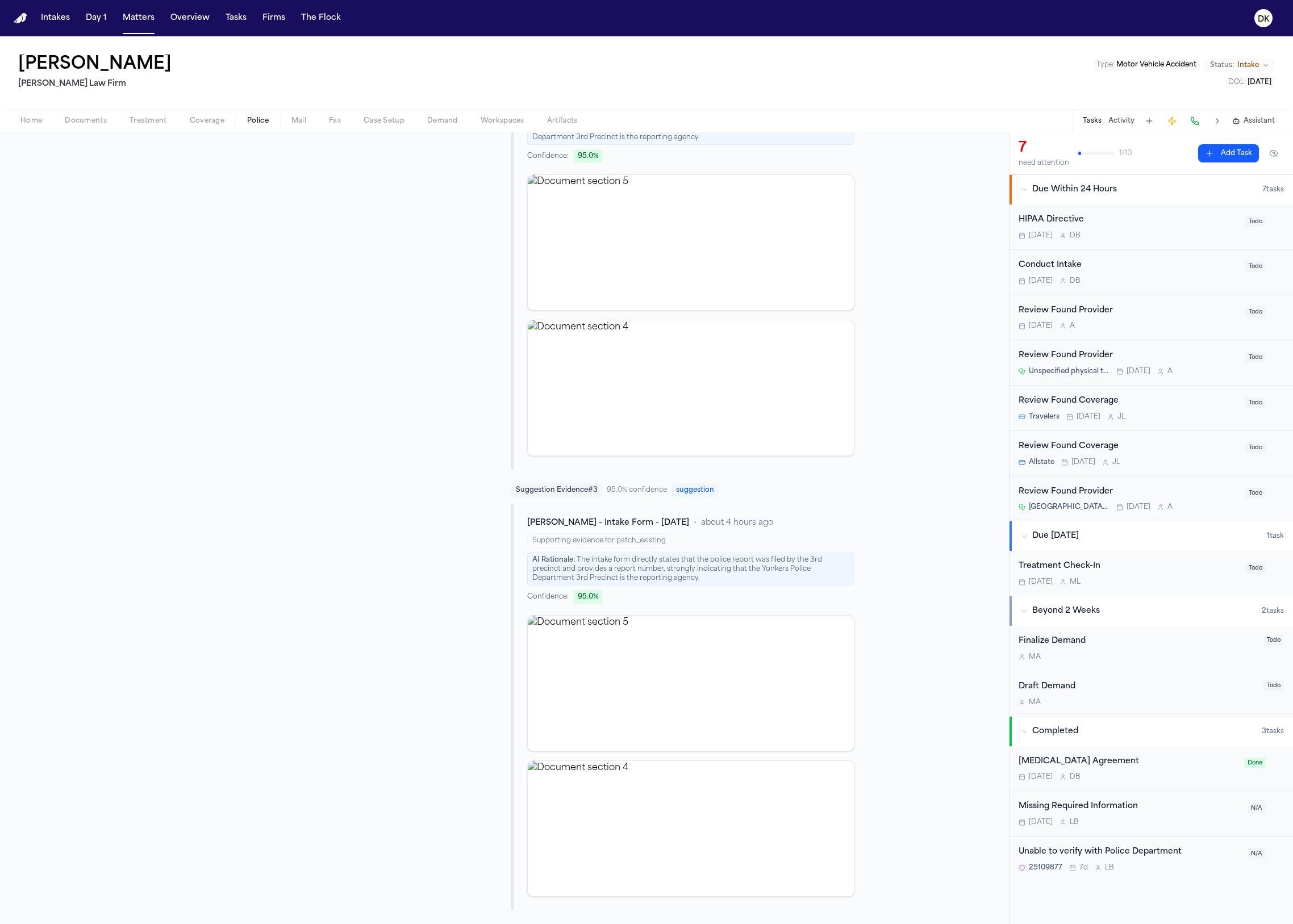
scroll to position [0, 0]
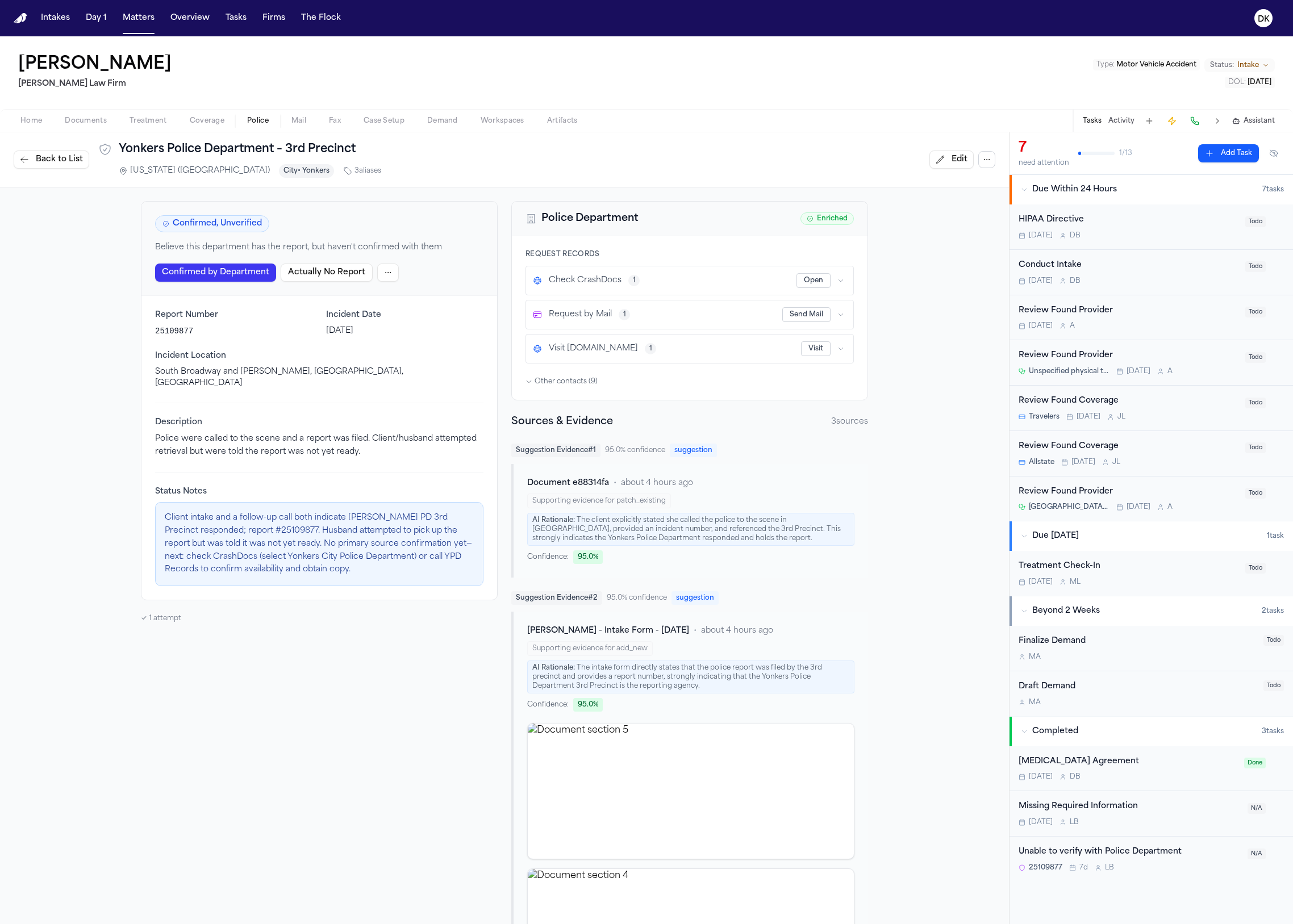
click at [982, 160] on icon "button" at bounding box center [986, 159] width 9 height 9
click at [47, 153] on div "Back to List Yonkers Police Department – 3rd Precinct New York (NY) City • Yonk…" at bounding box center [504, 159] width 981 height 37
click at [52, 157] on span "Back to List" at bounding box center [59, 160] width 47 height 11
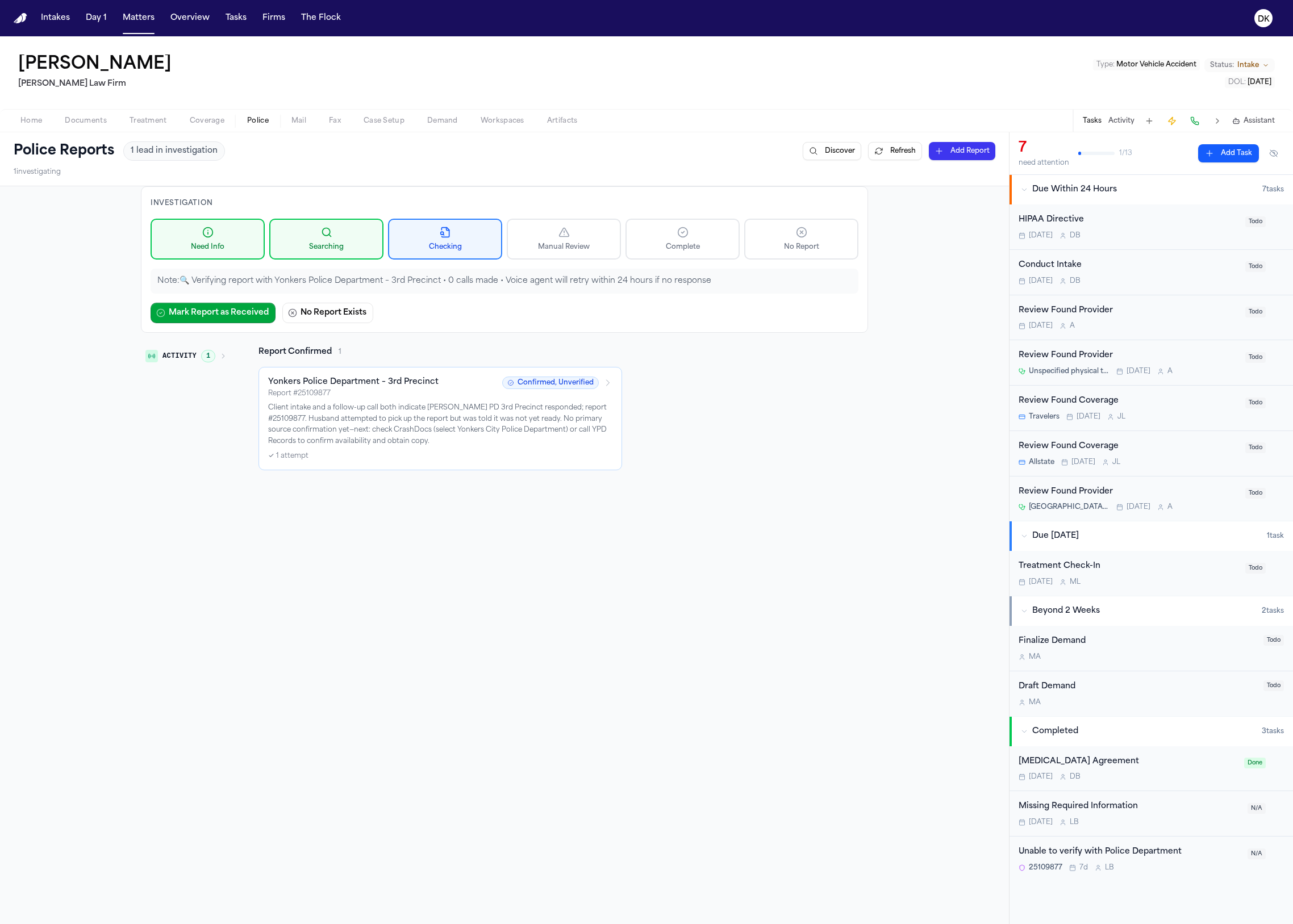
click at [886, 148] on button "Refresh" at bounding box center [894, 151] width 54 height 18
click at [203, 350] on span "1" at bounding box center [209, 356] width 14 height 12
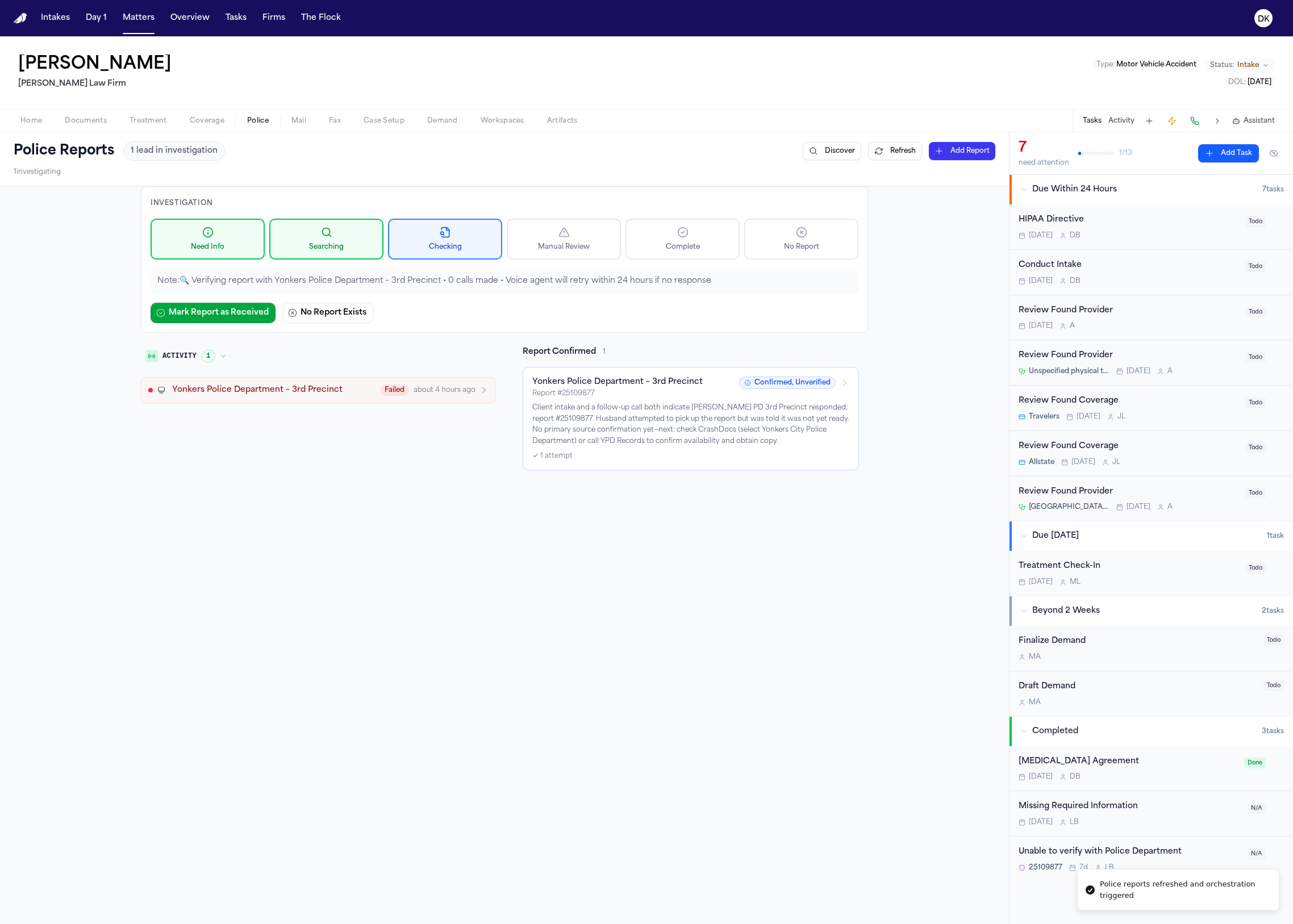
click at [269, 387] on span "Yonkers Police Department – 3rd Precinct" at bounding box center [257, 390] width 171 height 11
click at [254, 422] on div "via Lexis Nexis Buycrash" at bounding box center [327, 419] width 322 height 9
click at [250, 395] on span "Yonkers Police Department – 3rd Precinct" at bounding box center [257, 390] width 171 height 11
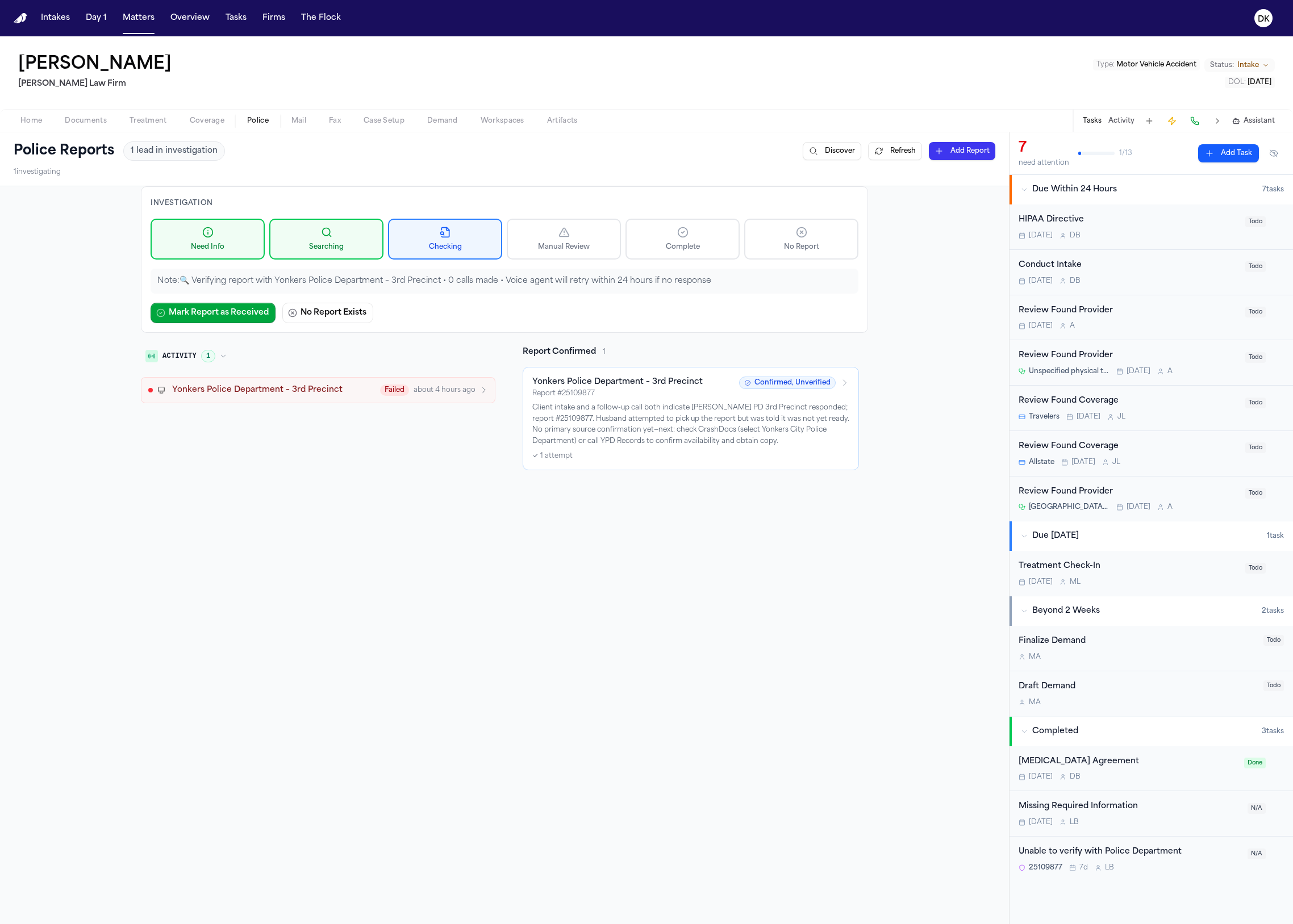
click at [387, 404] on div "Activity 1 Yonkers Police Department – 3rd Precinct Failed about 4 hours ago" at bounding box center [318, 408] width 354 height 124
click at [394, 395] on span "Failed" at bounding box center [394, 390] width 29 height 11
click at [599, 423] on p "Client intake and a follow-up call both indicate [PERSON_NAME] PD 3rd Precinct …" at bounding box center [691, 425] width 317 height 44
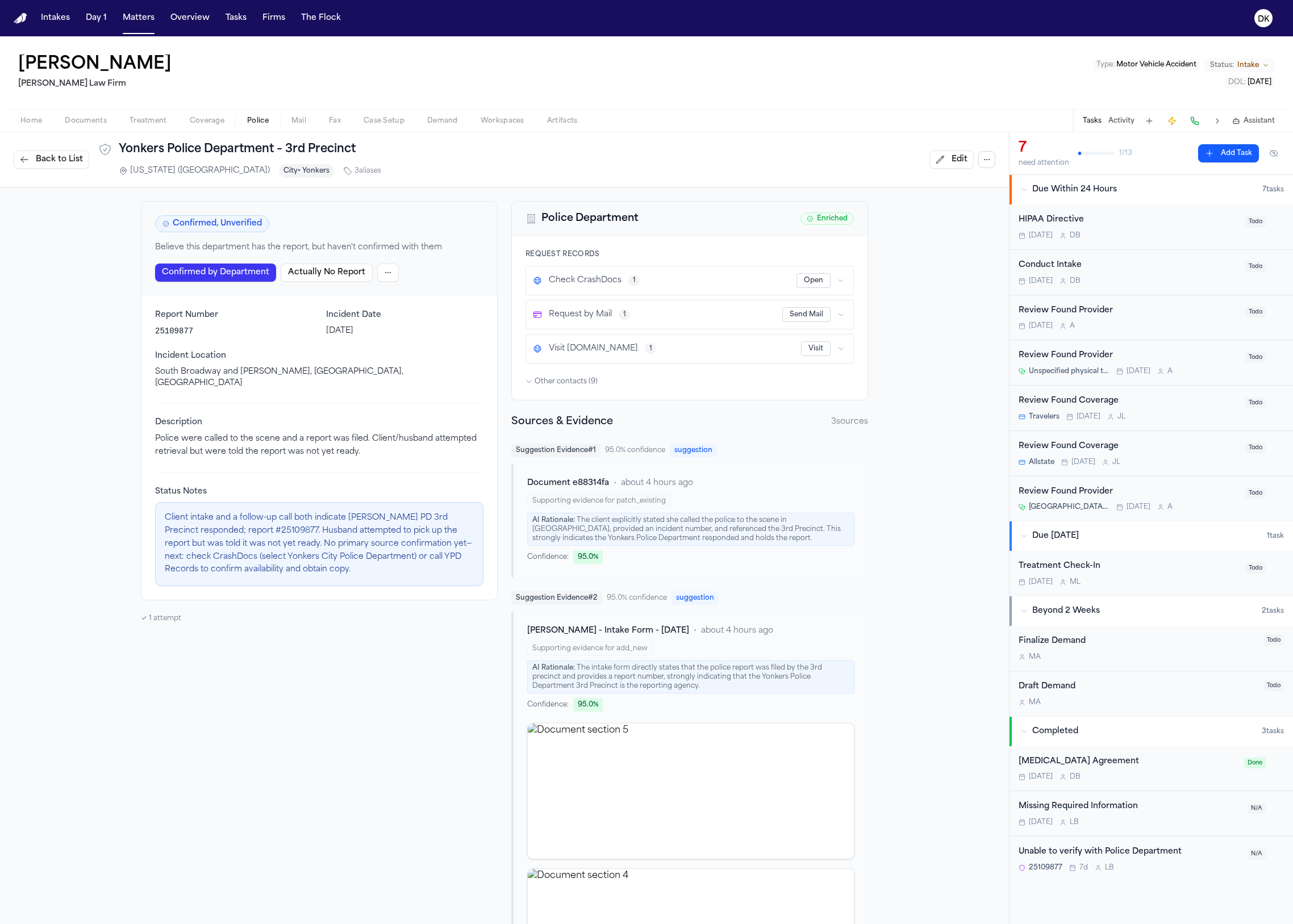
click at [584, 379] on span "Other contacts ( 9 )" at bounding box center [566, 381] width 63 height 9
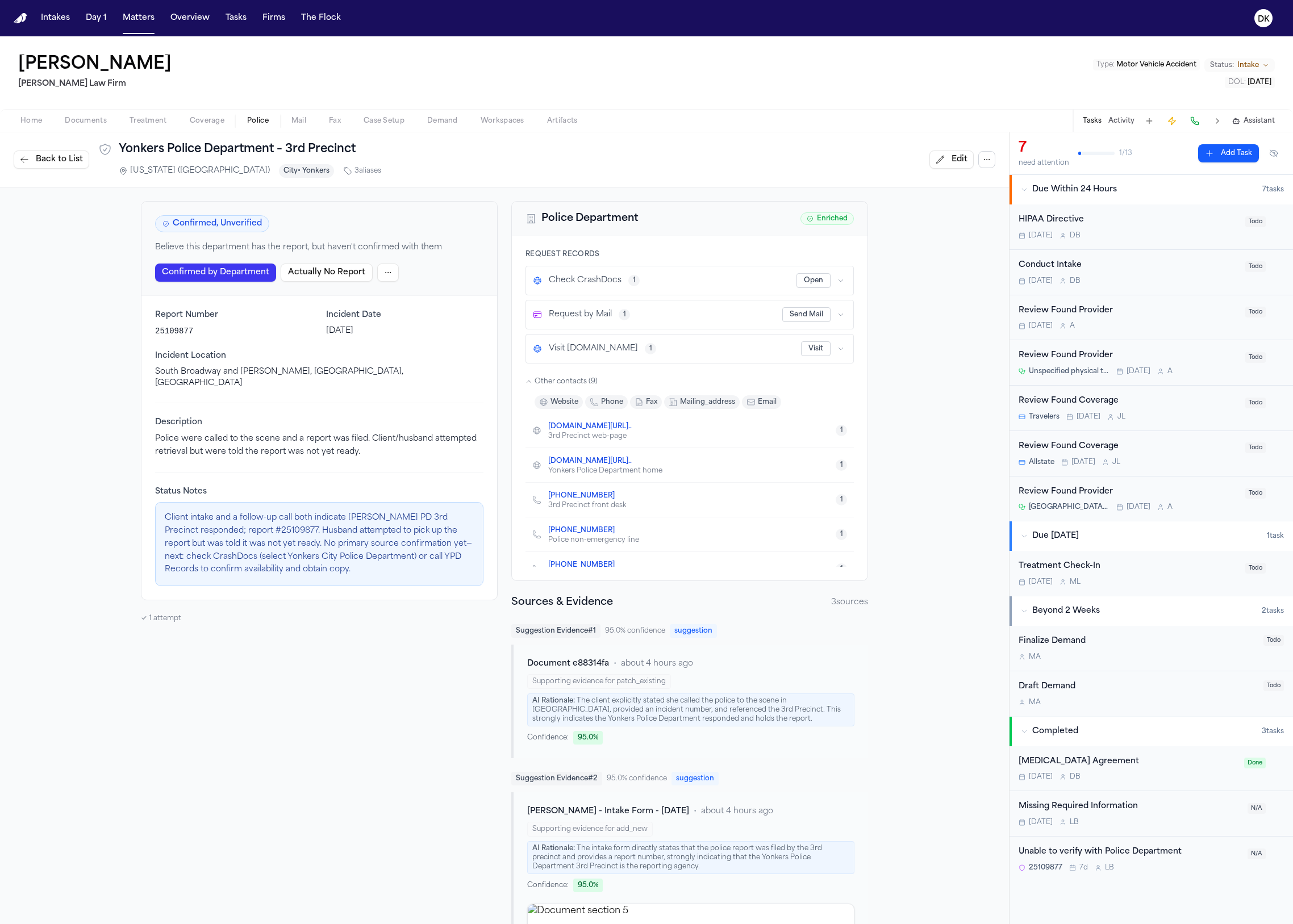
click at [841, 279] on button "button" at bounding box center [841, 281] width 11 height 11
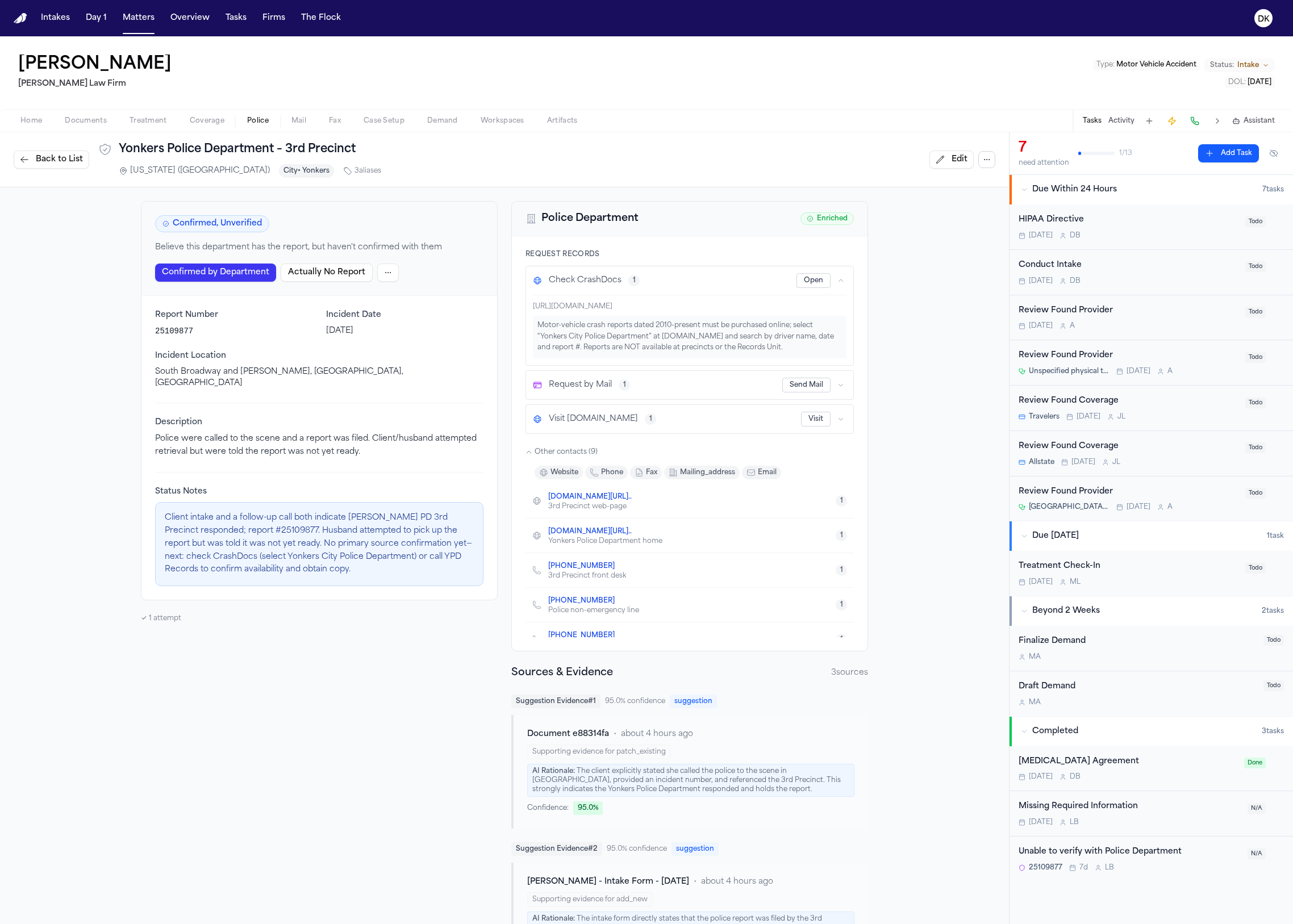
click at [840, 279] on button "button" at bounding box center [841, 281] width 11 height 11
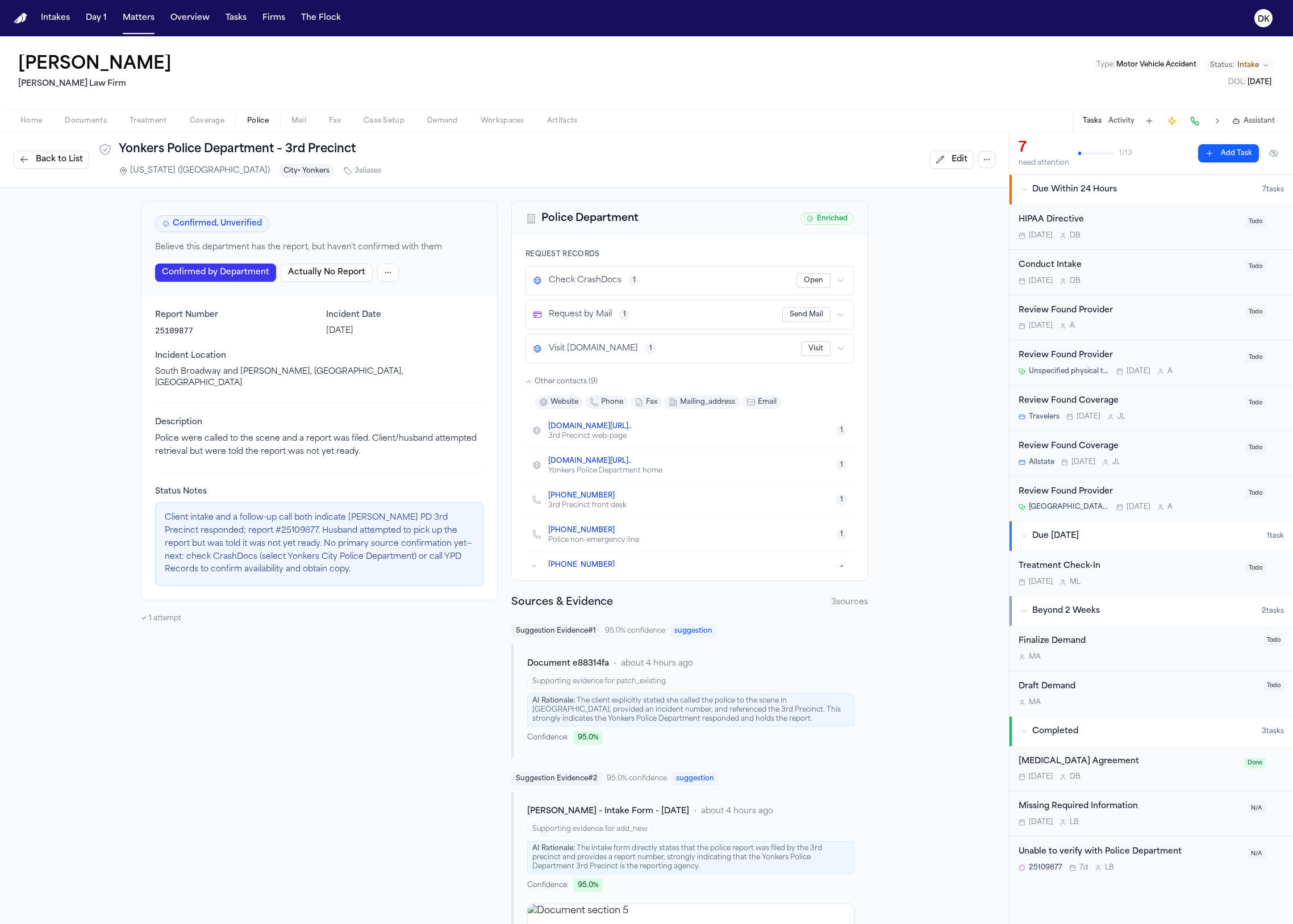
click at [555, 379] on span "Other contacts ( 9 )" at bounding box center [566, 381] width 63 height 9
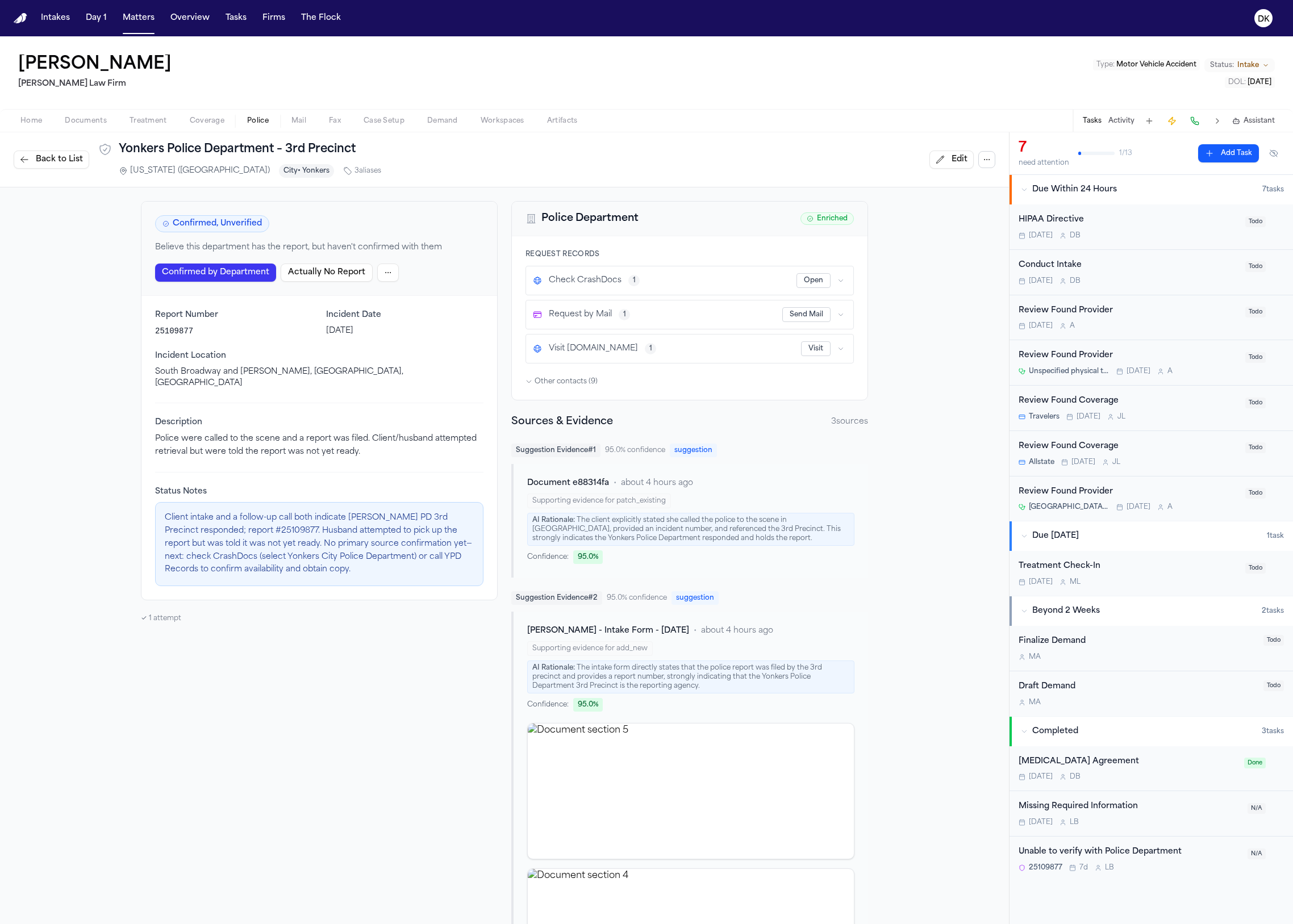
click at [57, 162] on span "Back to List" at bounding box center [59, 160] width 47 height 11
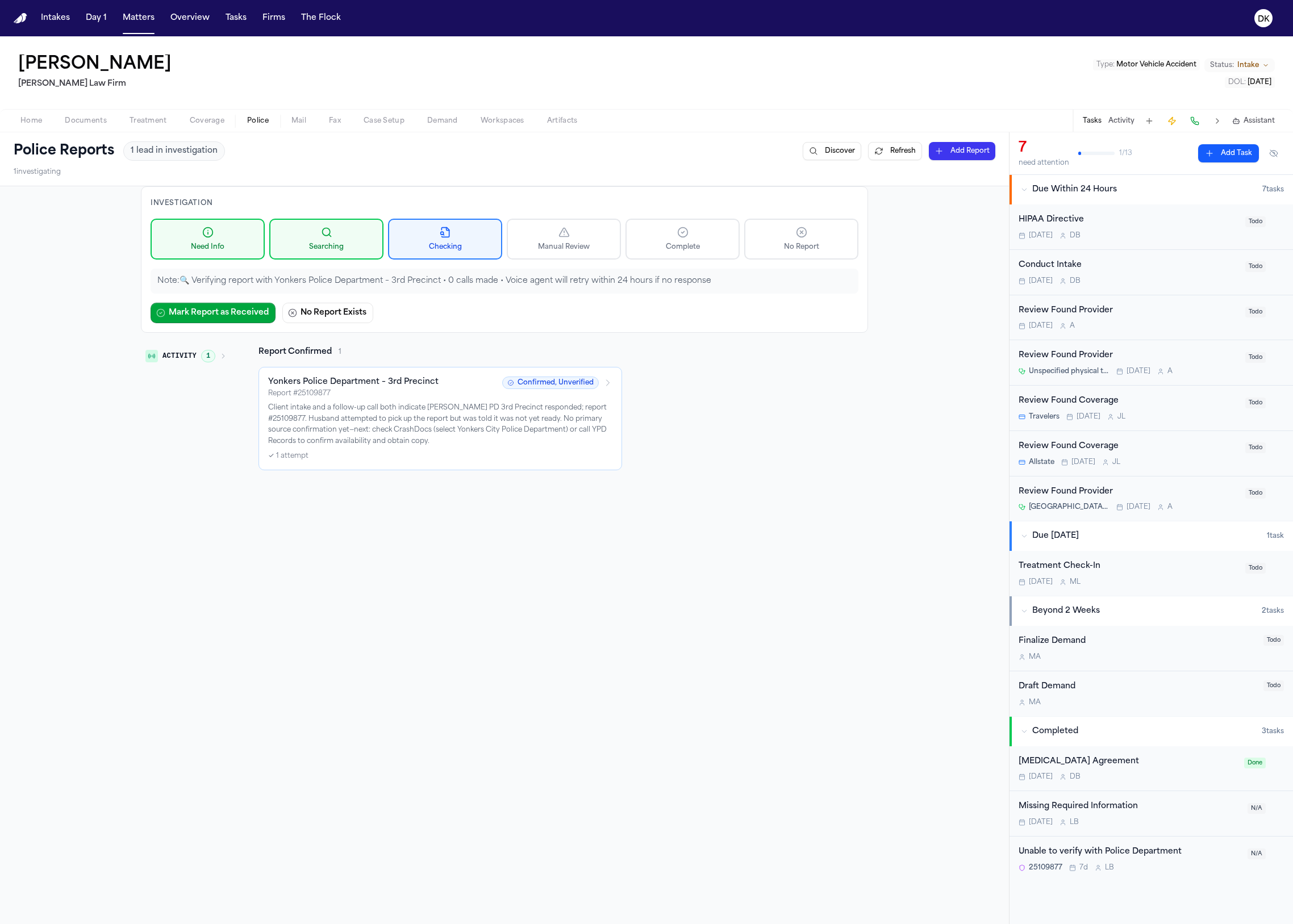
click at [226, 428] on div "Activity 1" at bounding box center [186, 408] width 90 height 124
click at [384, 426] on p "Client intake and a follow-up call both indicate [PERSON_NAME] PD 3rd Precinct …" at bounding box center [440, 425] width 344 height 44
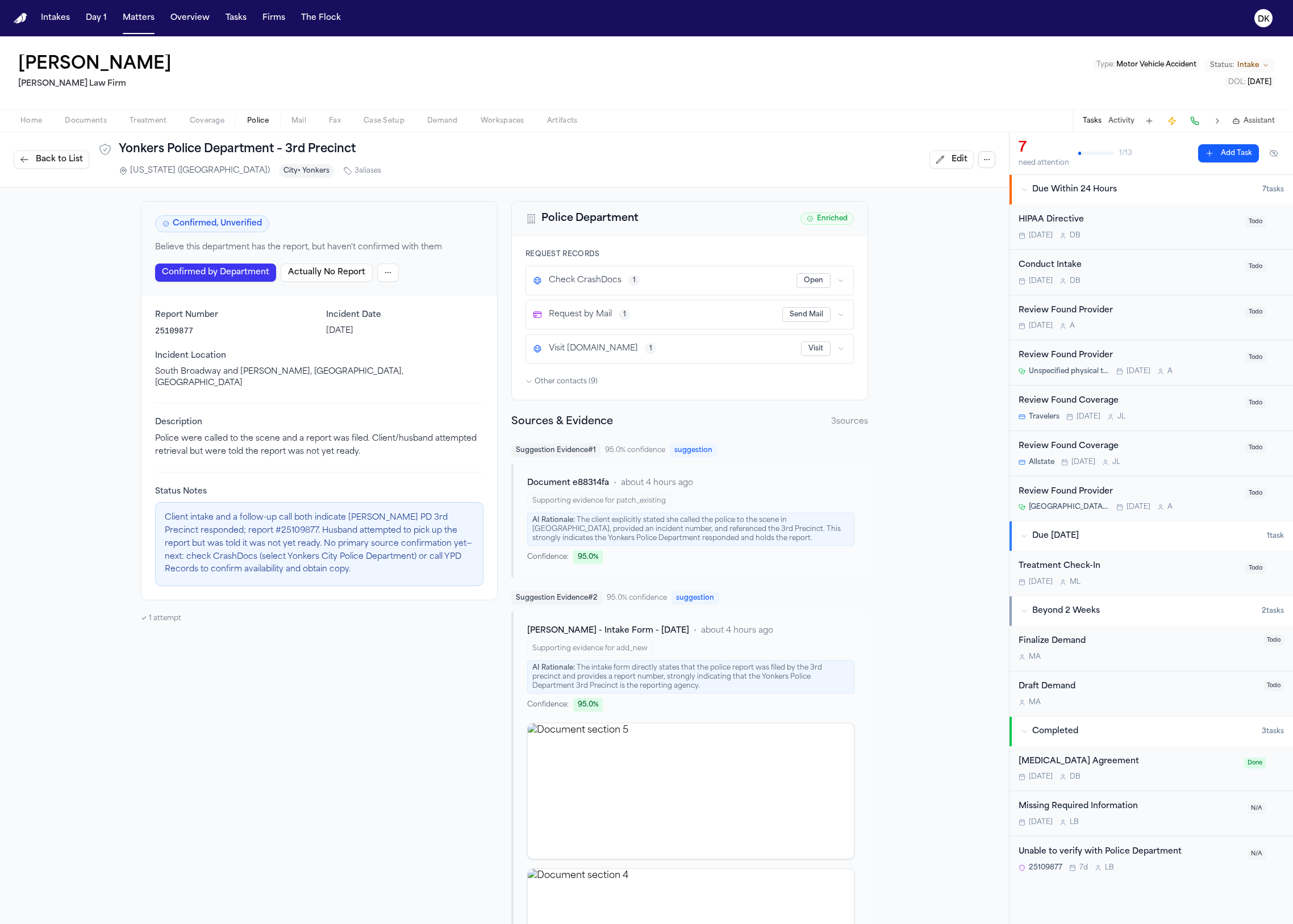
click at [564, 385] on span "Other contacts ( 9 )" at bounding box center [566, 381] width 63 height 9
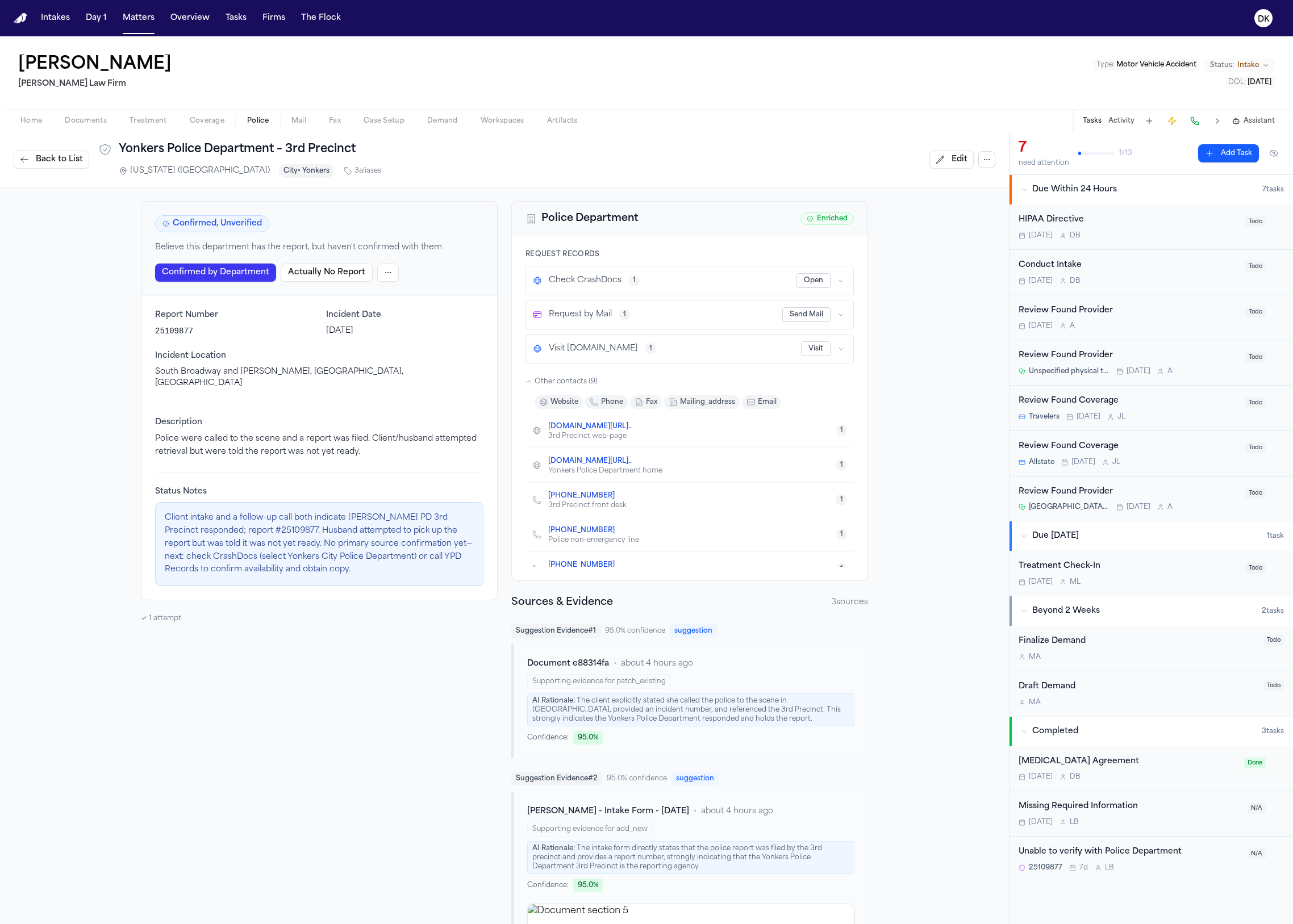
click at [586, 377] on span "Other contacts ( 9 )" at bounding box center [566, 381] width 63 height 9
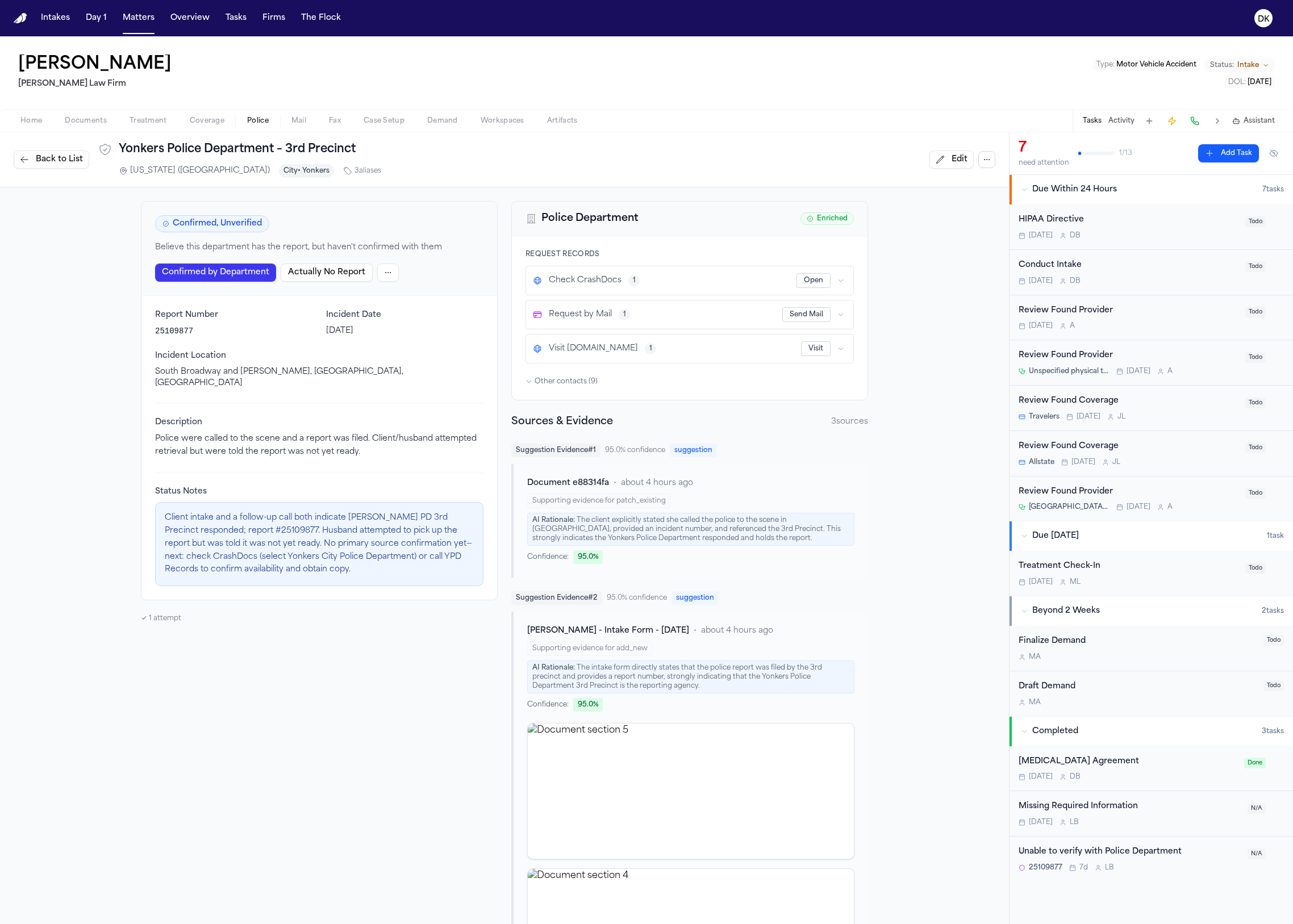
click at [586, 377] on span "Other contacts ( 9 )" at bounding box center [566, 381] width 63 height 9
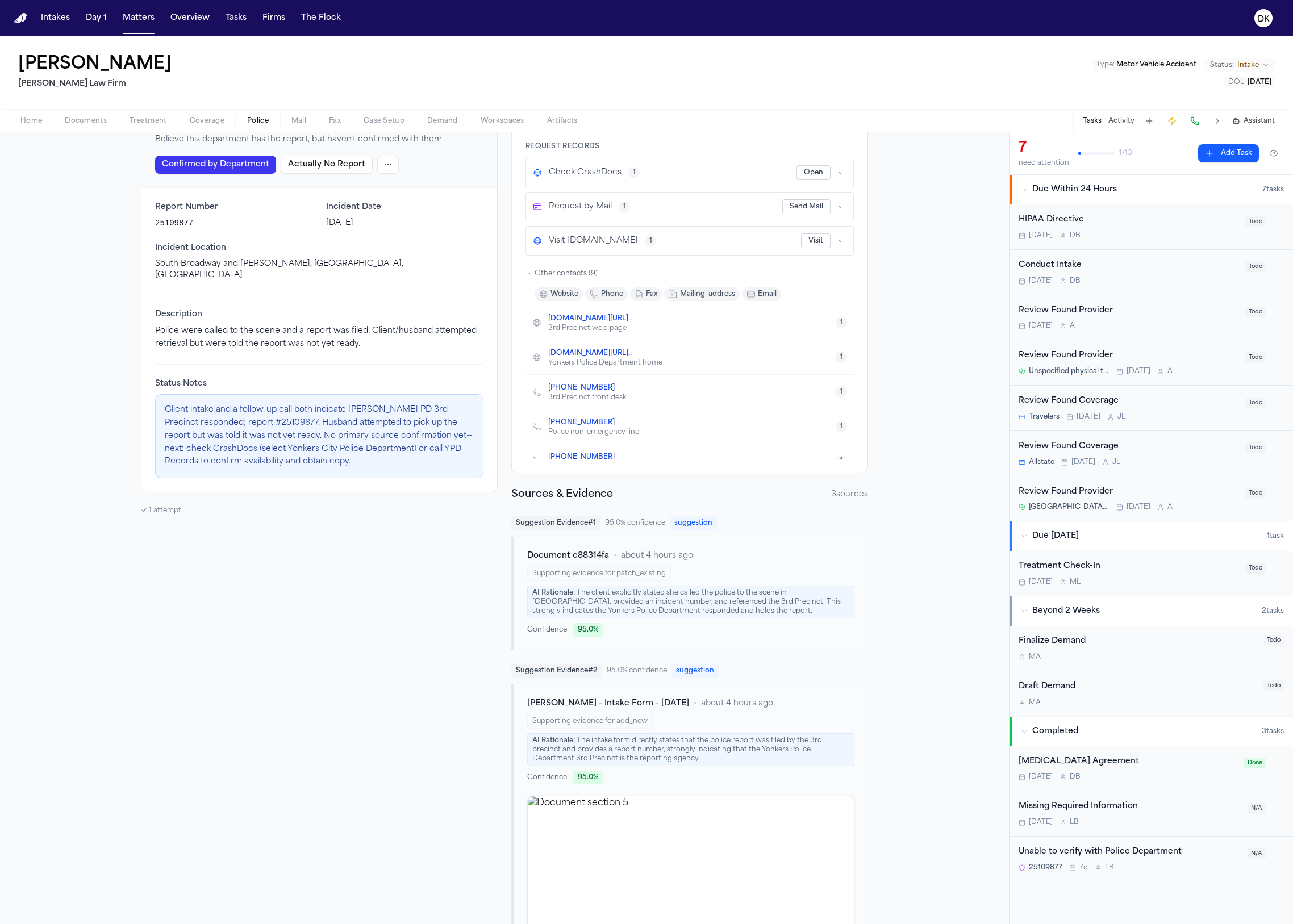
click at [905, 361] on div "Confirmed, Unverified Believe this department has the report, but haven't confi…" at bounding box center [504, 812] width 1008 height 1466
click at [140, 23] on button "Matters" at bounding box center [138, 18] width 41 height 21
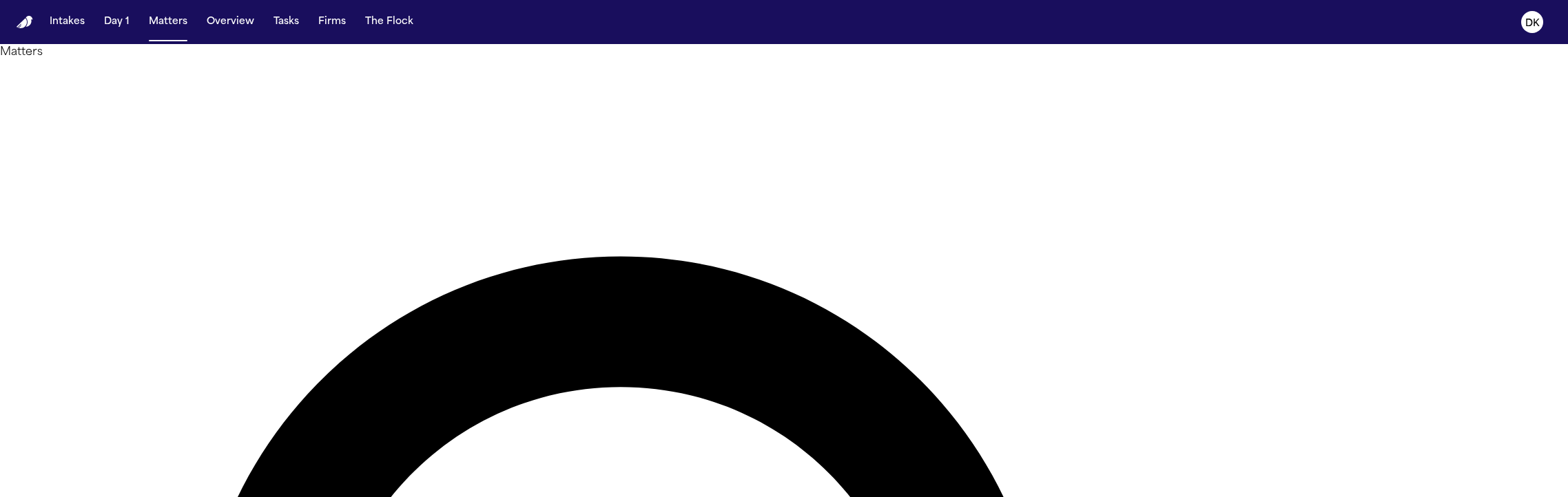
type input "******"
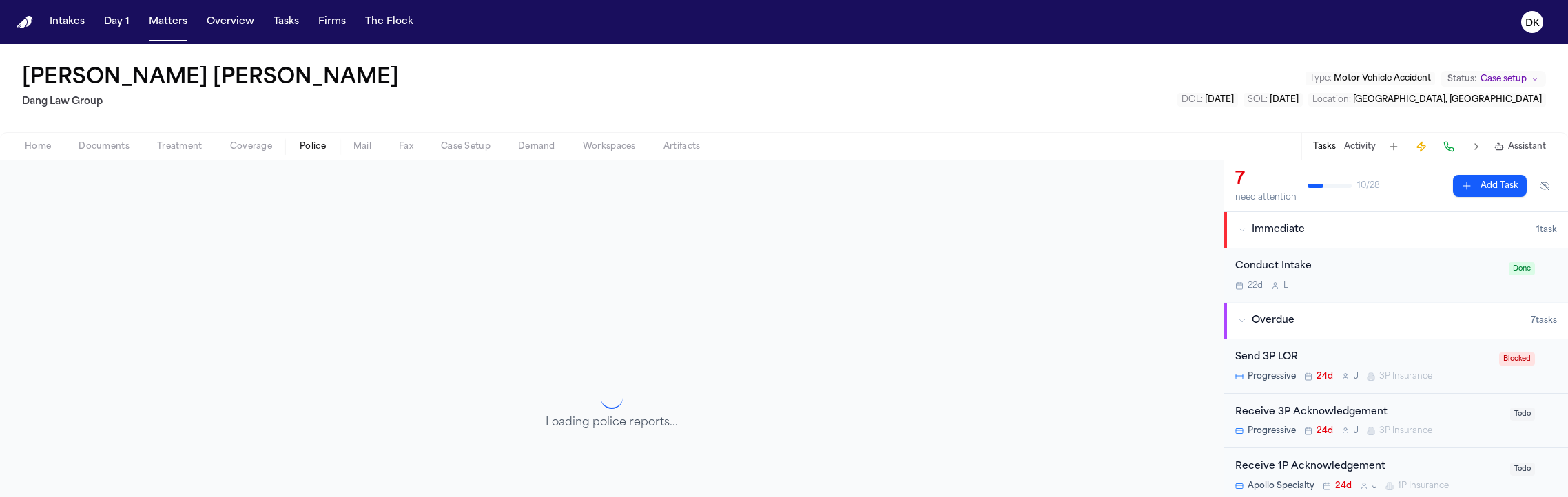
click at [286, 140] on button "Police" at bounding box center [313, 146] width 54 height 17
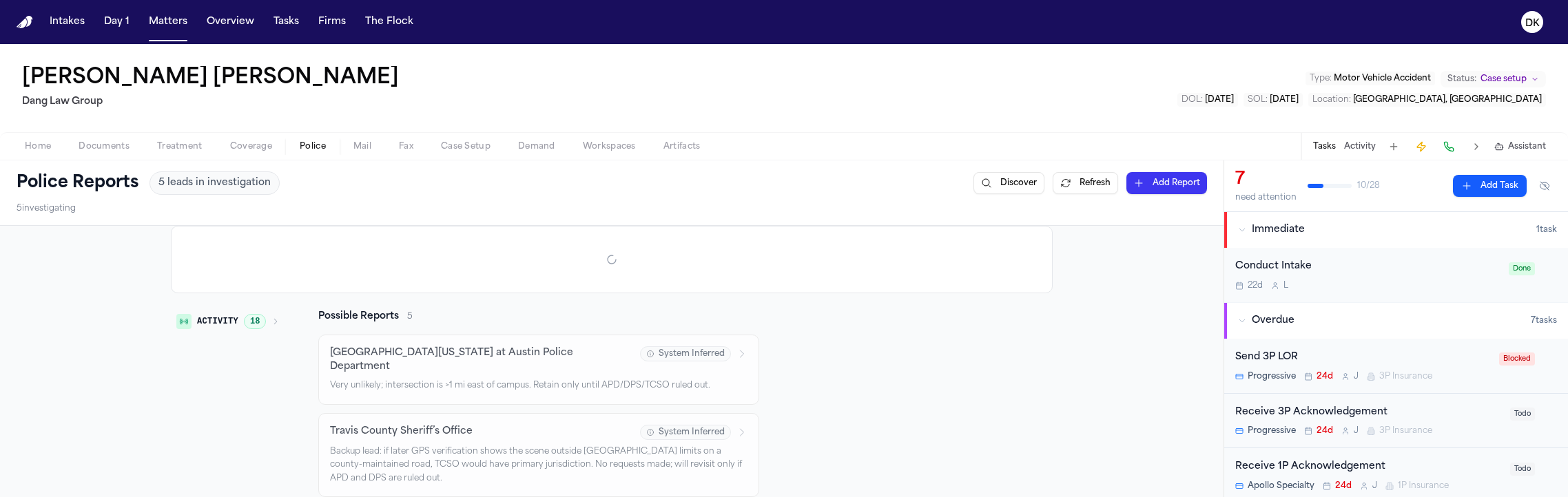
click at [324, 140] on button "Police" at bounding box center [313, 146] width 54 height 17
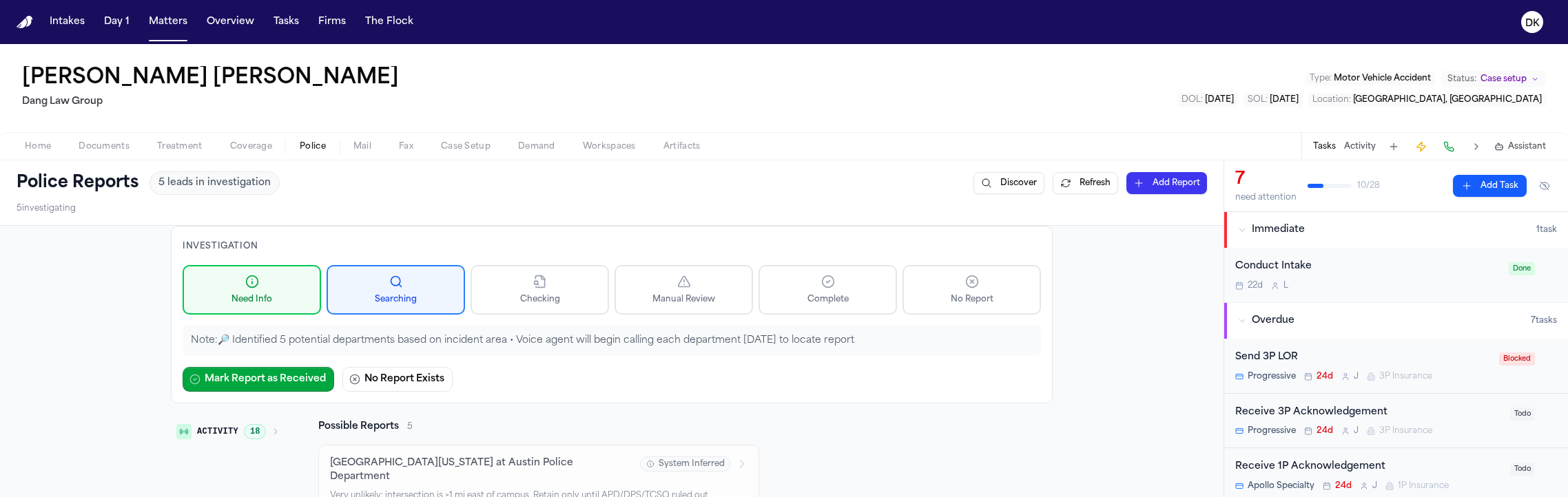
click at [337, 142] on button "Police" at bounding box center [313, 146] width 54 height 17
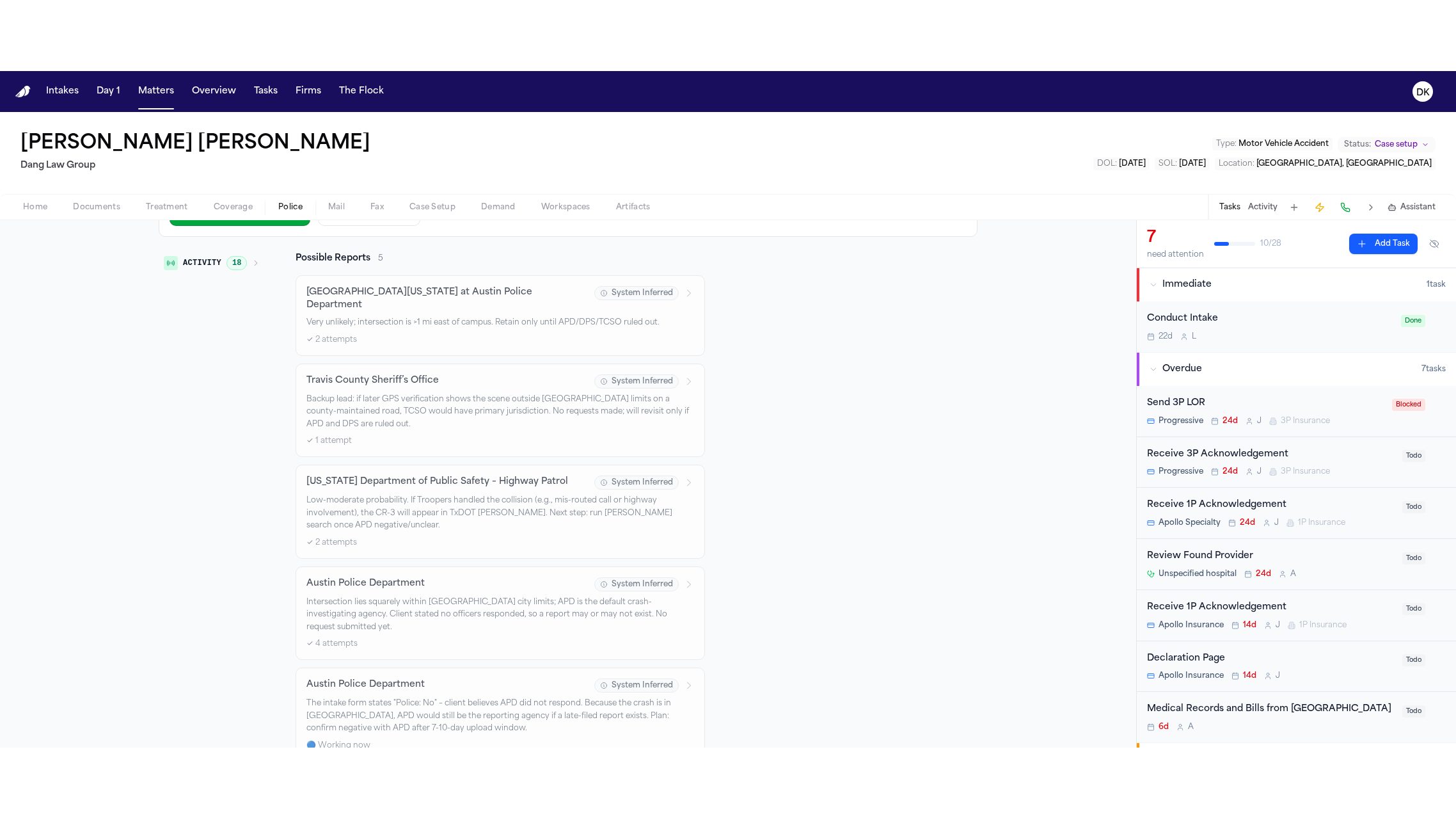
scroll to position [149, 0]
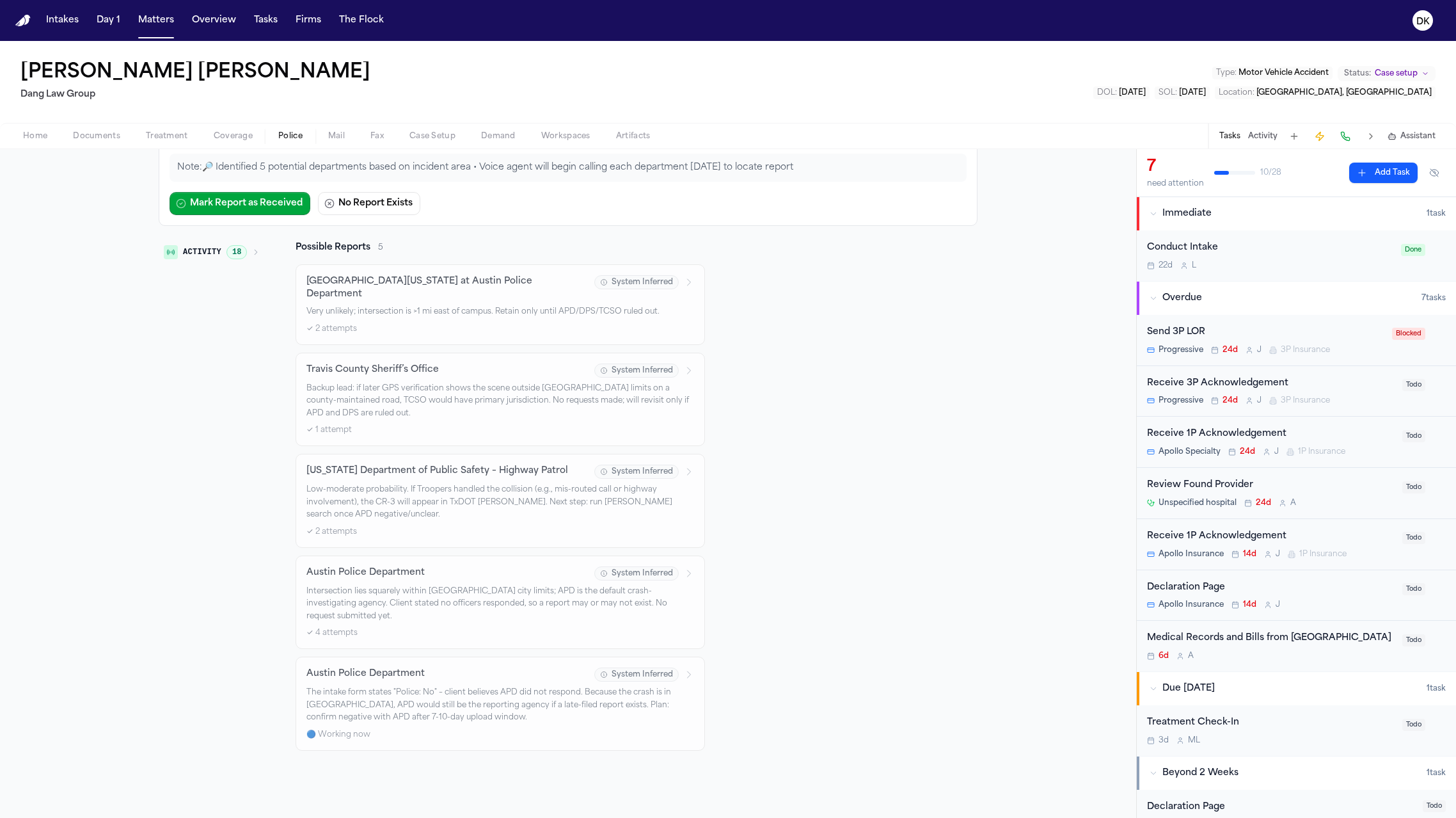
click at [404, 777] on div "Investigation Need Info Searching Checking Manual Review Complete No Report Not…" at bounding box center [567, 438] width 1136 height 757
click at [584, 668] on div "Austin Police Department System Inferred The intake form states "Police: No" – …" at bounding box center [500, 704] width 387 height 73
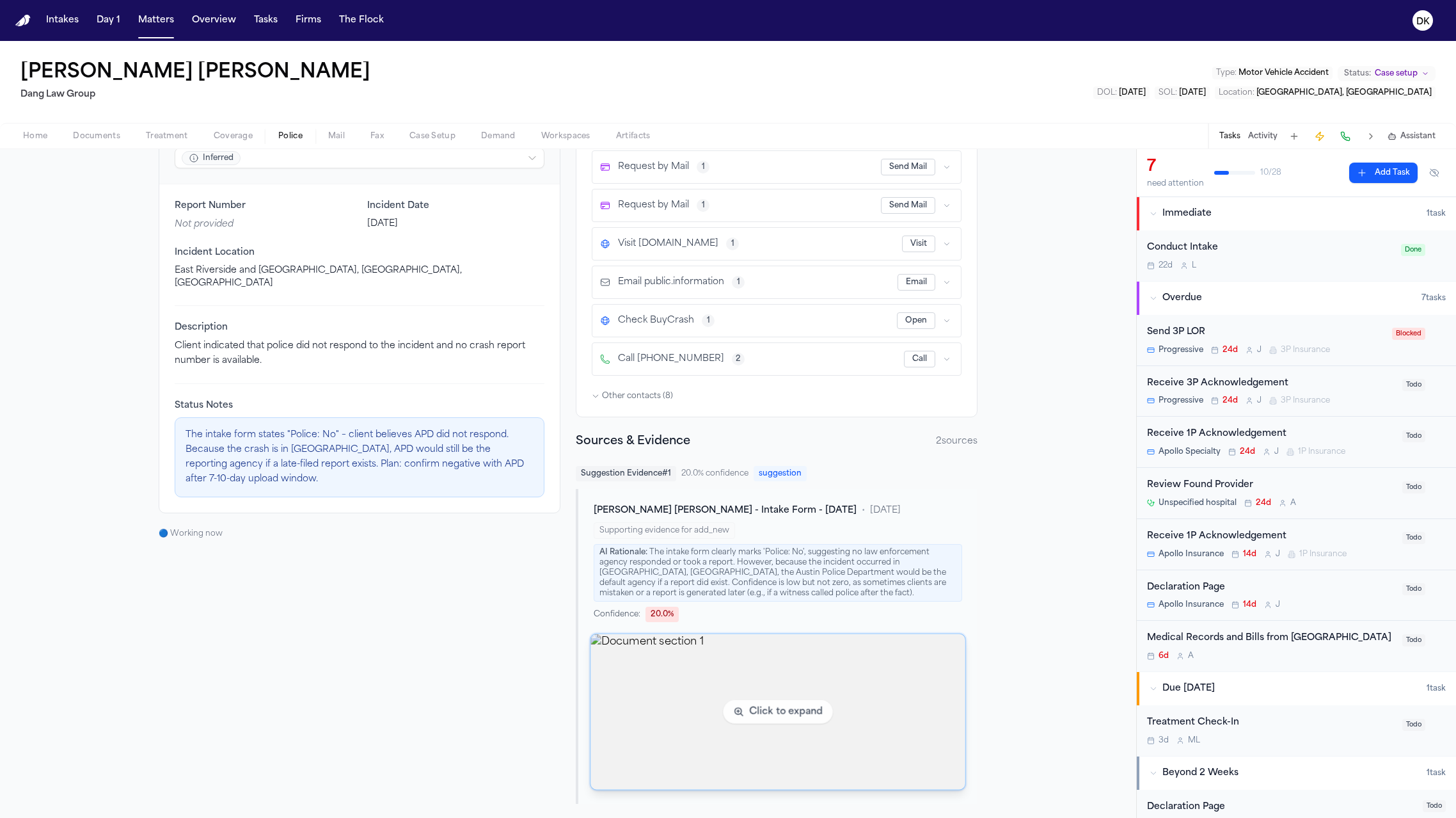
click at [746, 711] on img "View document section 1" at bounding box center [777, 711] width 374 height 156
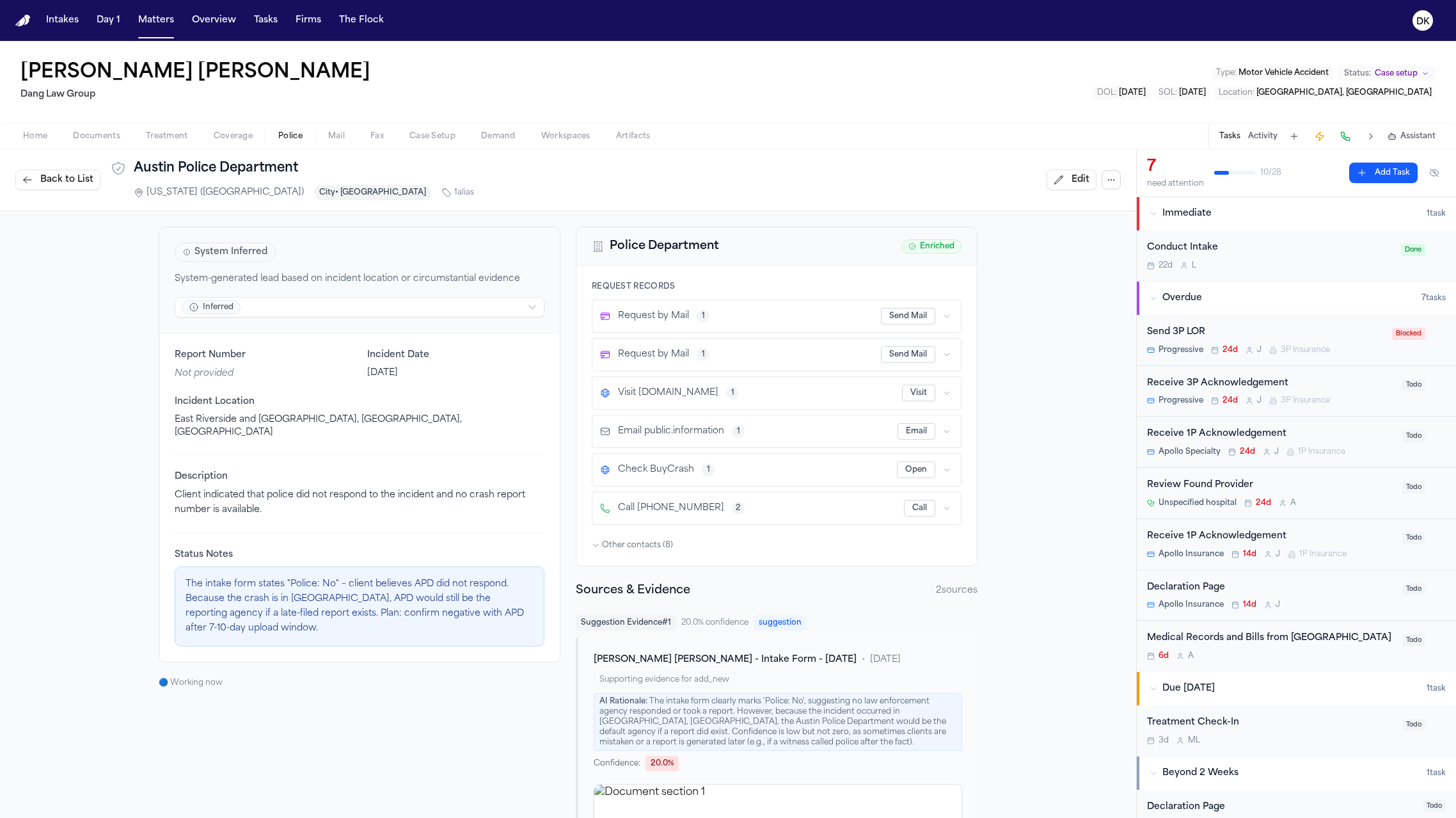
click at [275, 135] on button "Police" at bounding box center [291, 136] width 50 height 15
click at [51, 174] on span "Back to List" at bounding box center [67, 180] width 53 height 13
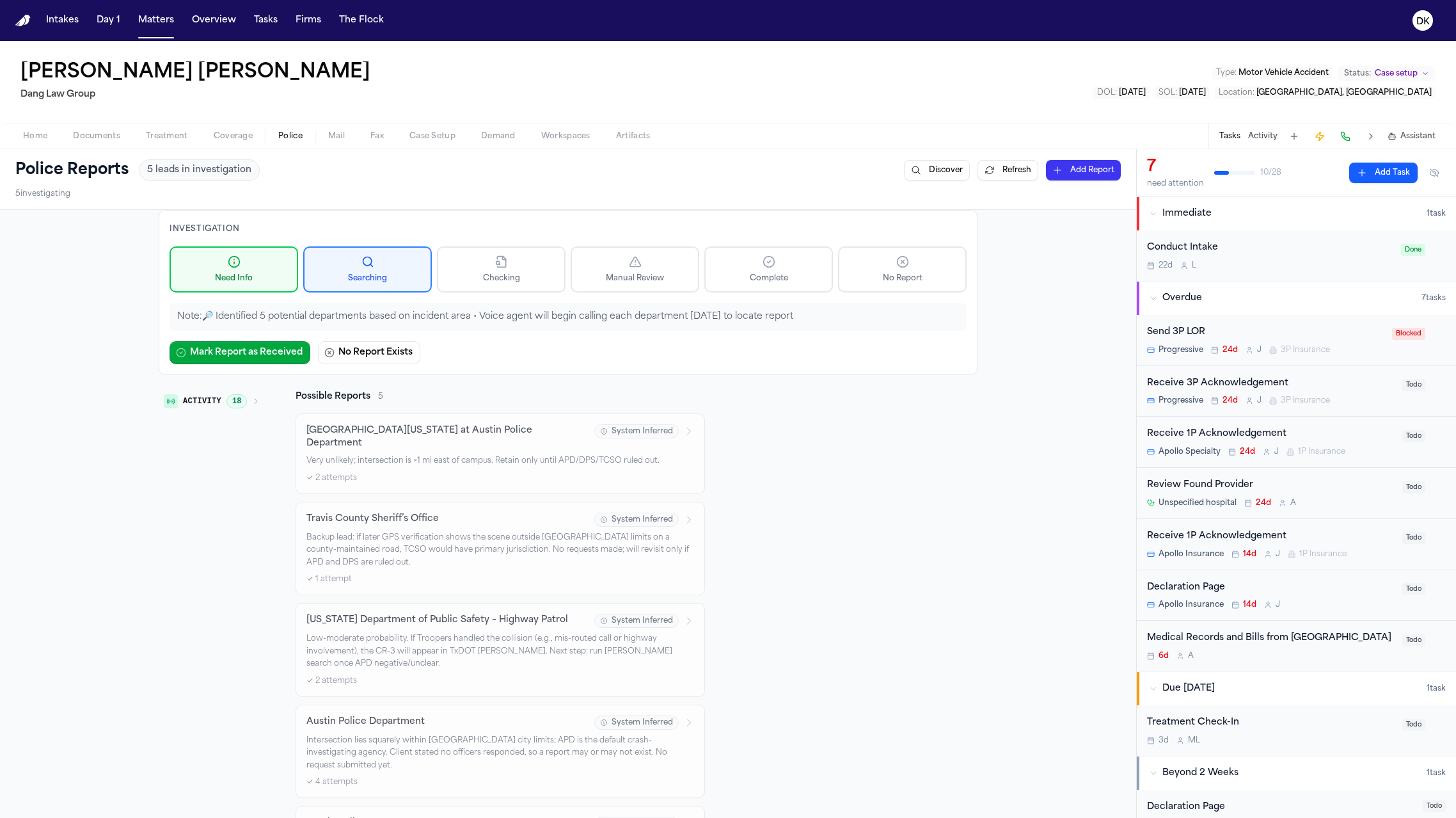
click at [935, 270] on button "No Report" at bounding box center [902, 269] width 128 height 46
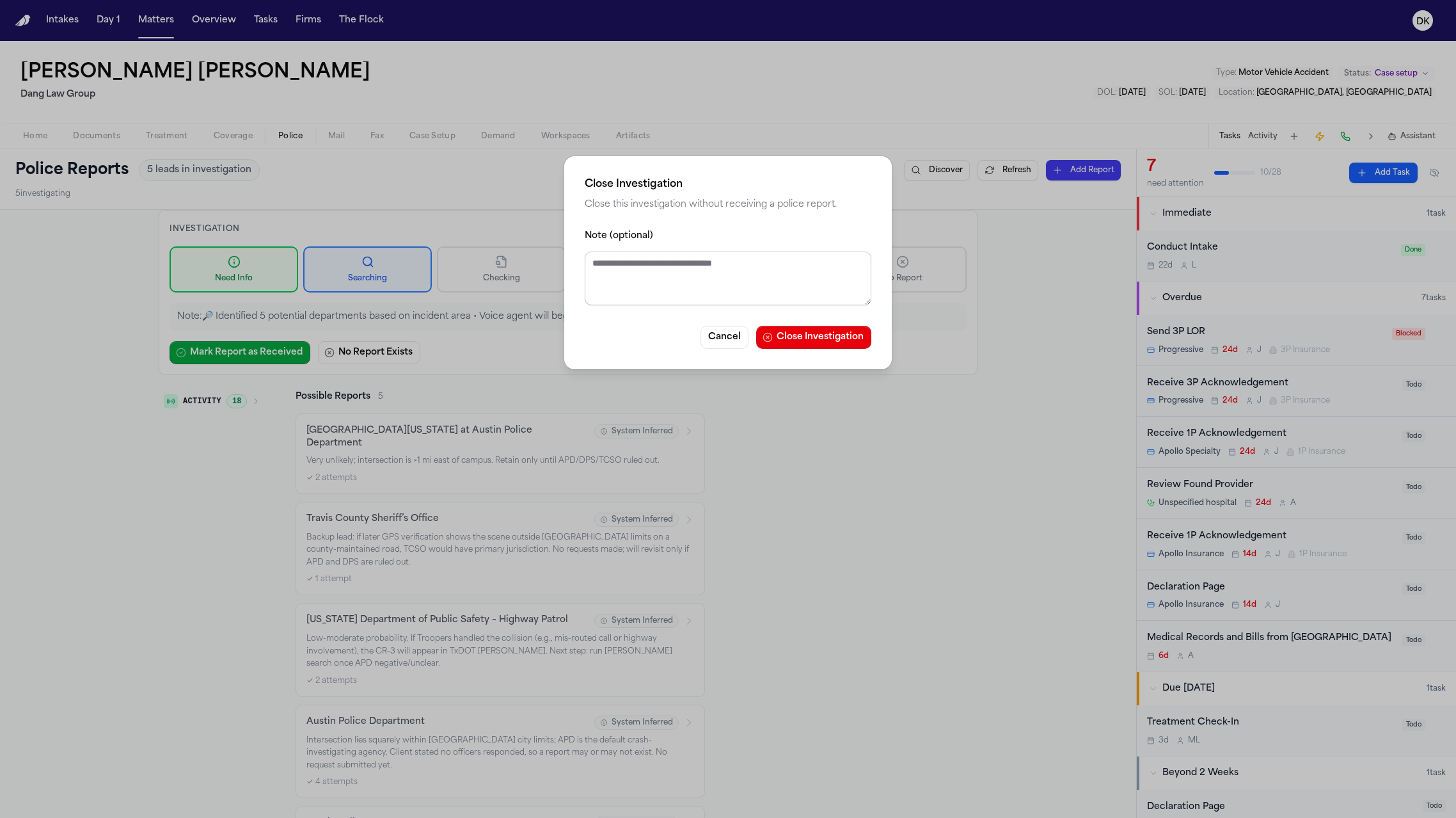
drag, startPoint x: 681, startPoint y: 269, endPoint x: 700, endPoint y: 290, distance: 28.3
click at [681, 268] on textarea "Note (optional)" at bounding box center [727, 278] width 287 height 54
click at [705, 296] on textarea "Note (optional)" at bounding box center [727, 278] width 287 height 54
type textarea "**********"
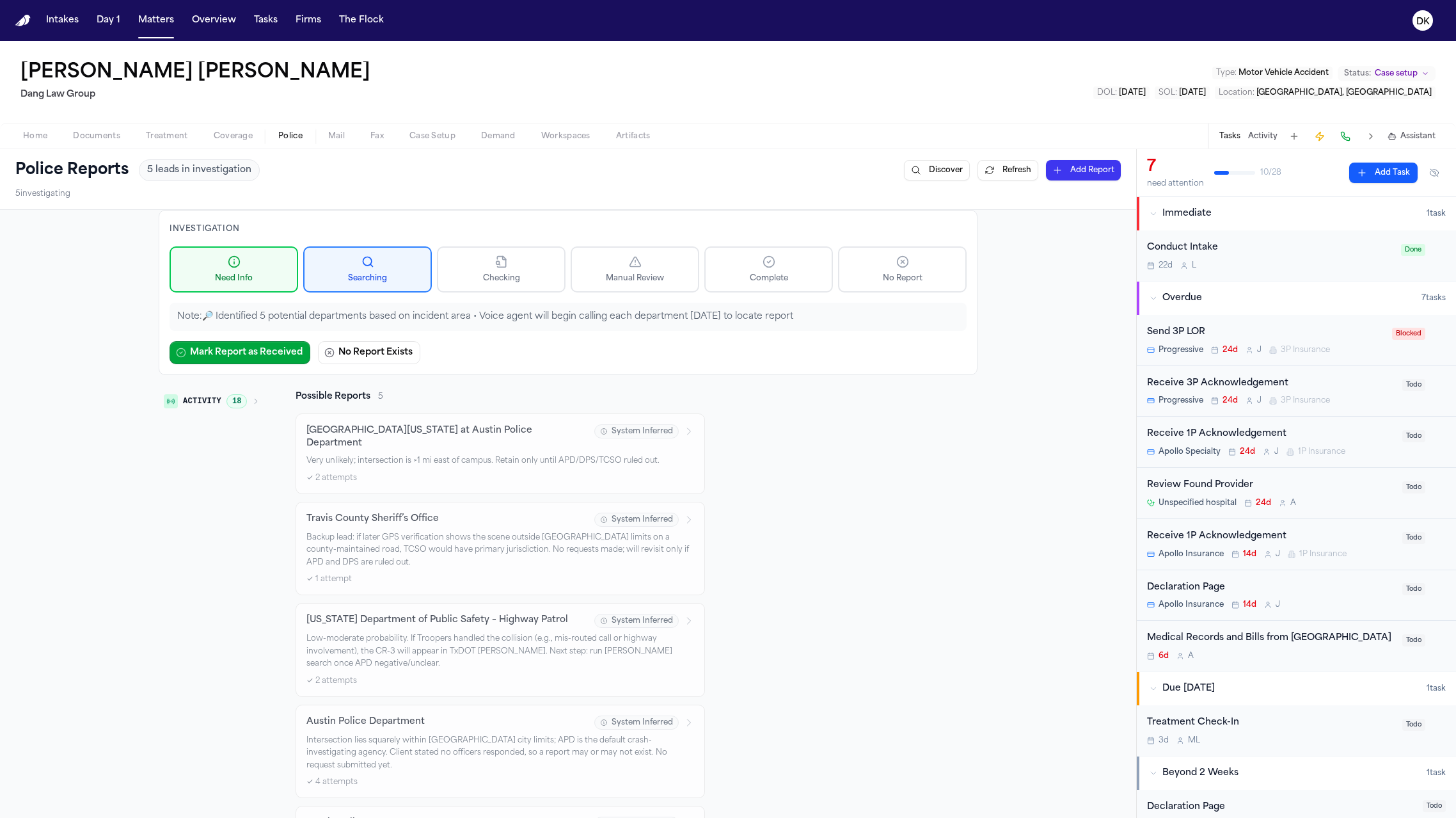
click at [117, 131] on span "Documents" at bounding box center [96, 136] width 48 height 10
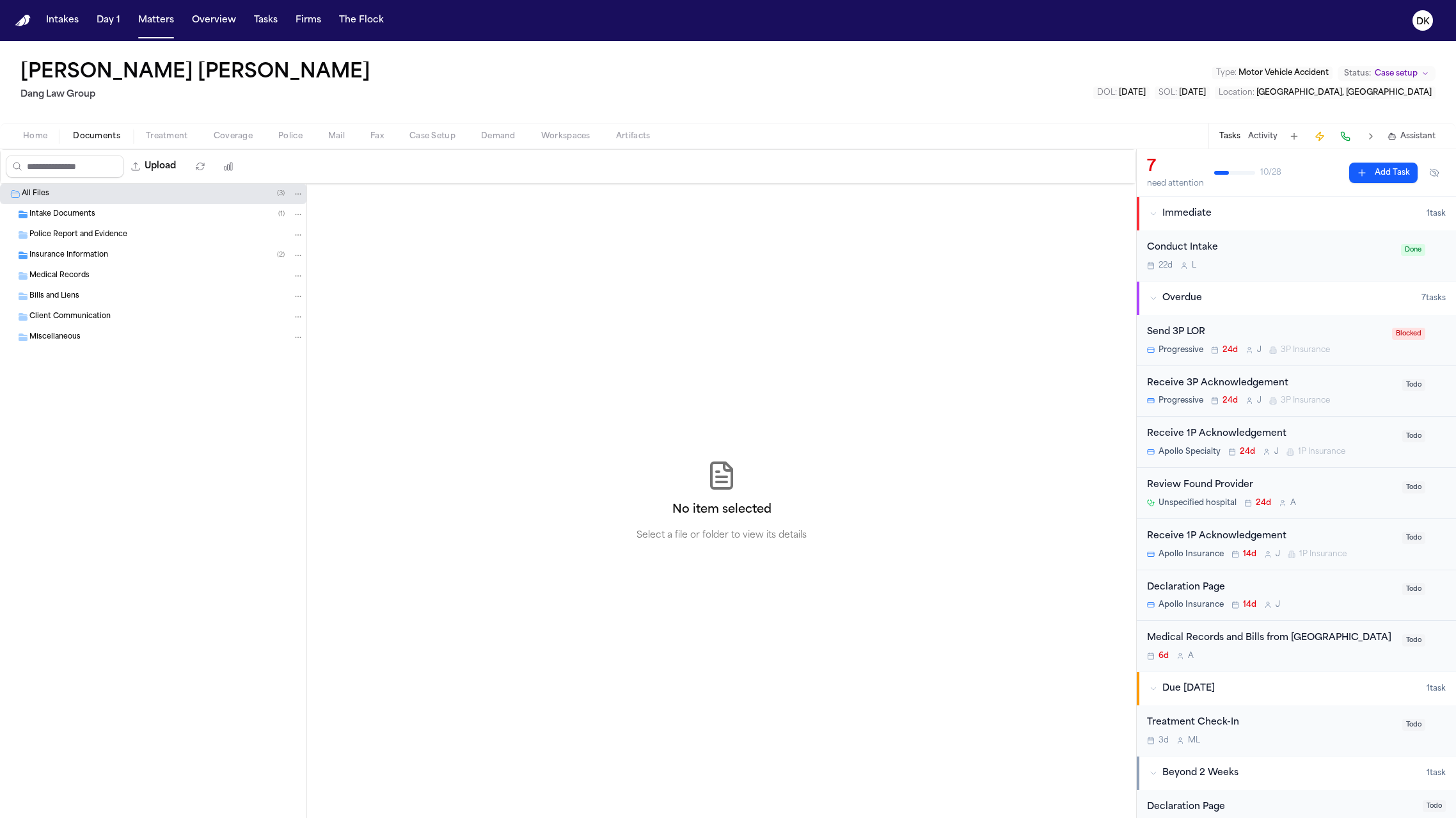
click at [164, 218] on div "Intake Documents ( 1 )" at bounding box center [166, 214] width 274 height 11
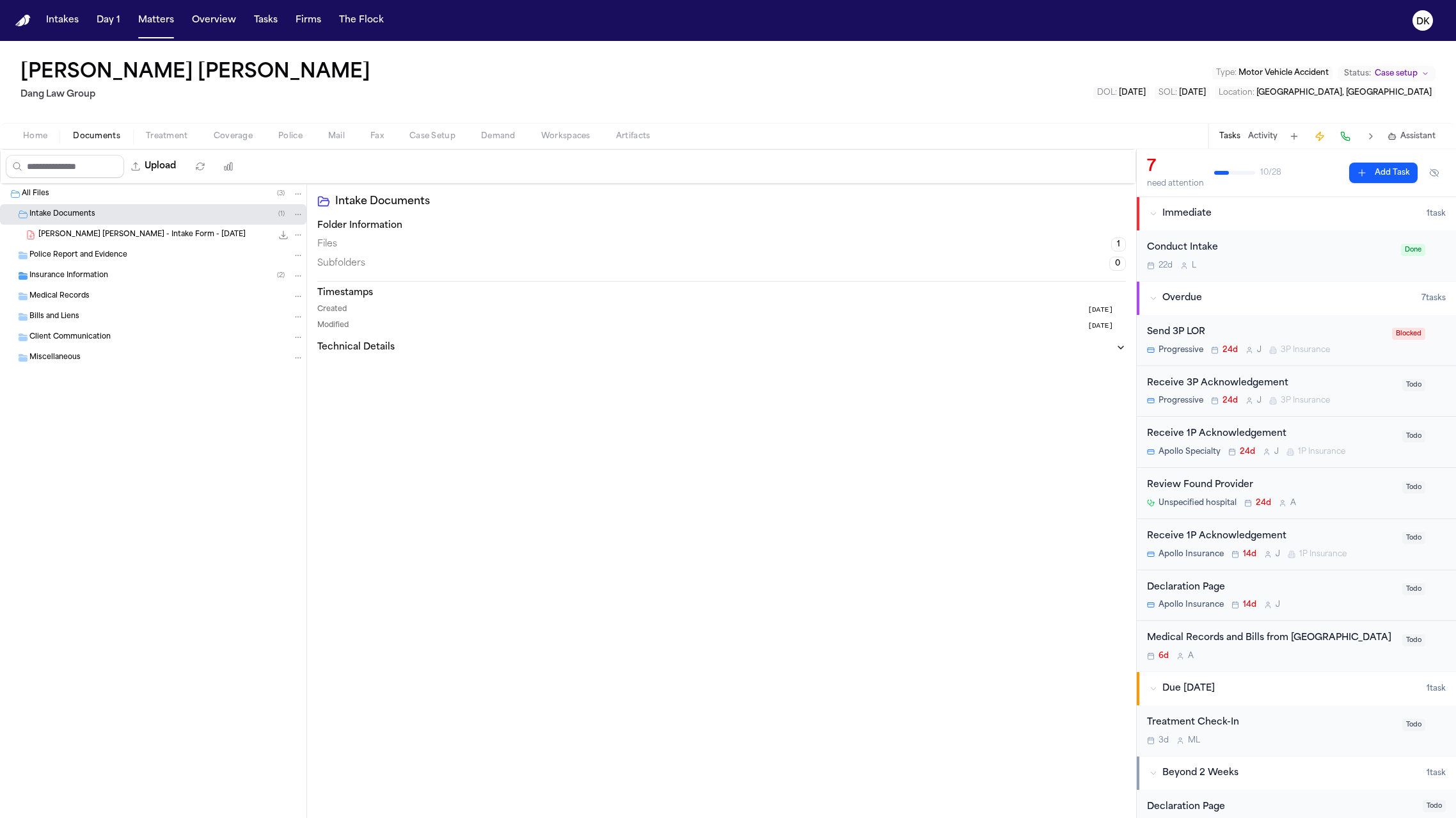
click at [174, 237] on span "[PERSON_NAME] [PERSON_NAME] - Intake Form - [DATE]" at bounding box center [142, 234] width 207 height 10
